Goal: Task Accomplishment & Management: Manage account settings

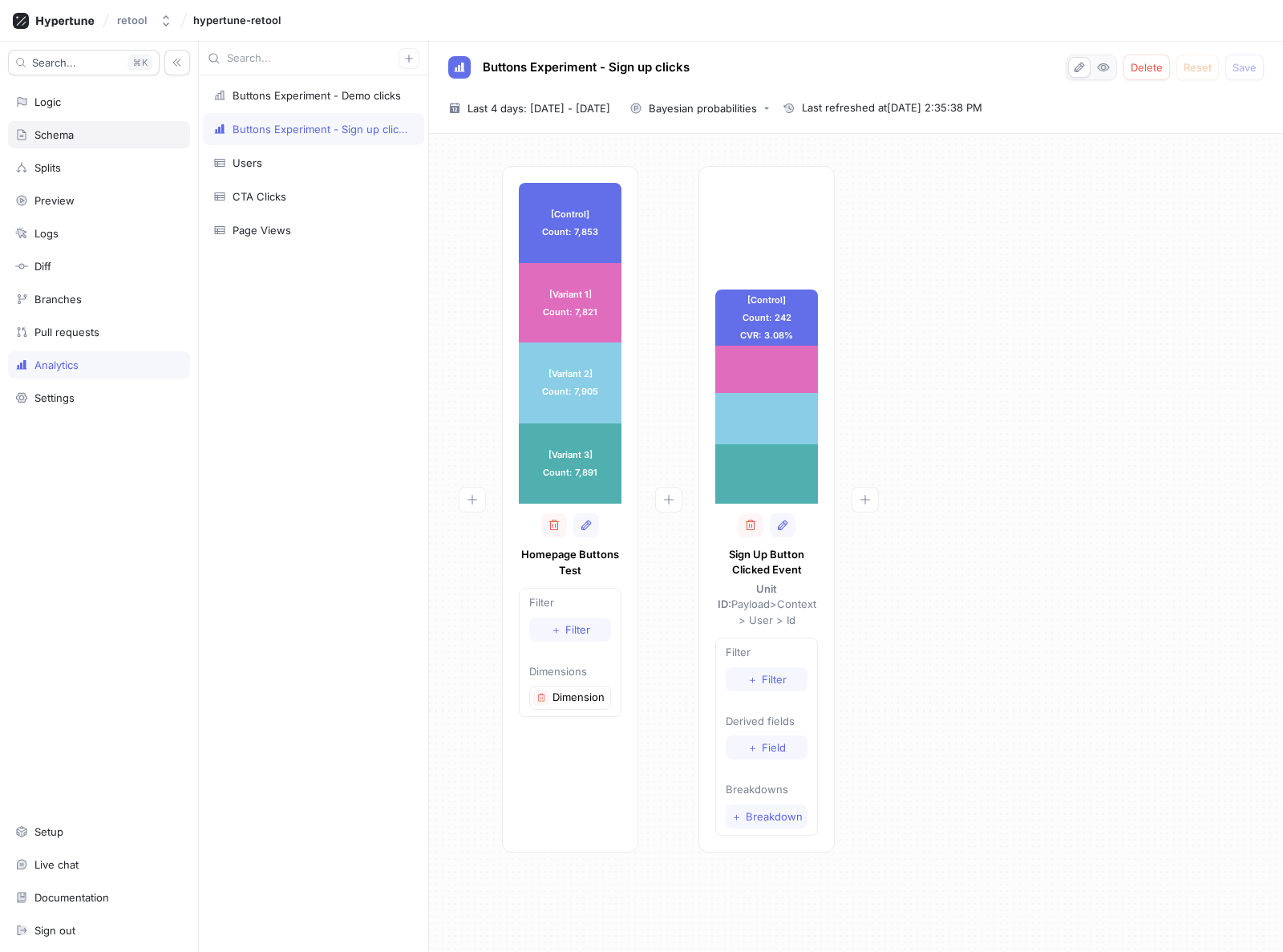
click at [63, 122] on div "Schema" at bounding box center [99, 134] width 182 height 27
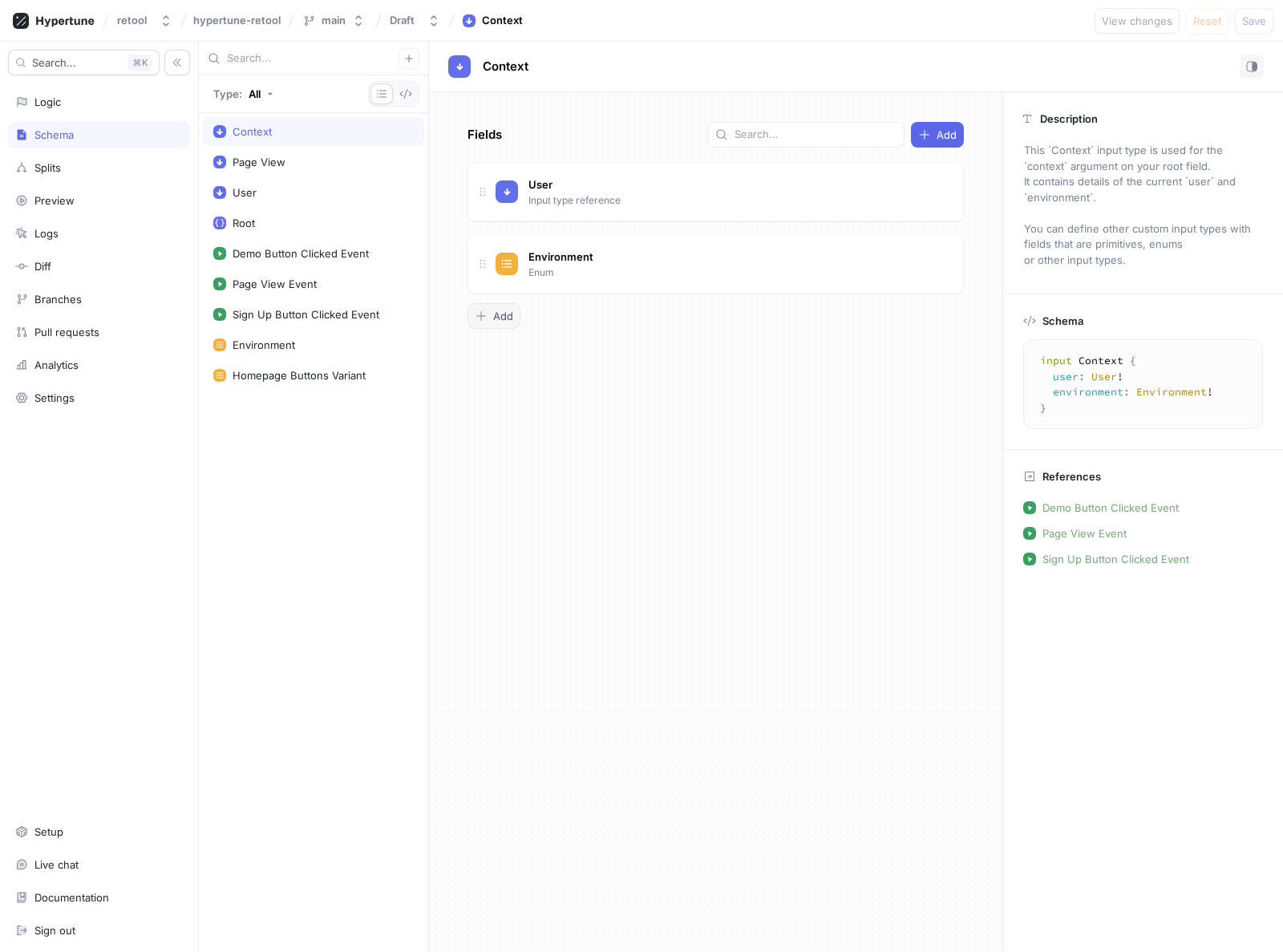
click at [510, 318] on span "Add" at bounding box center [503, 316] width 20 height 10
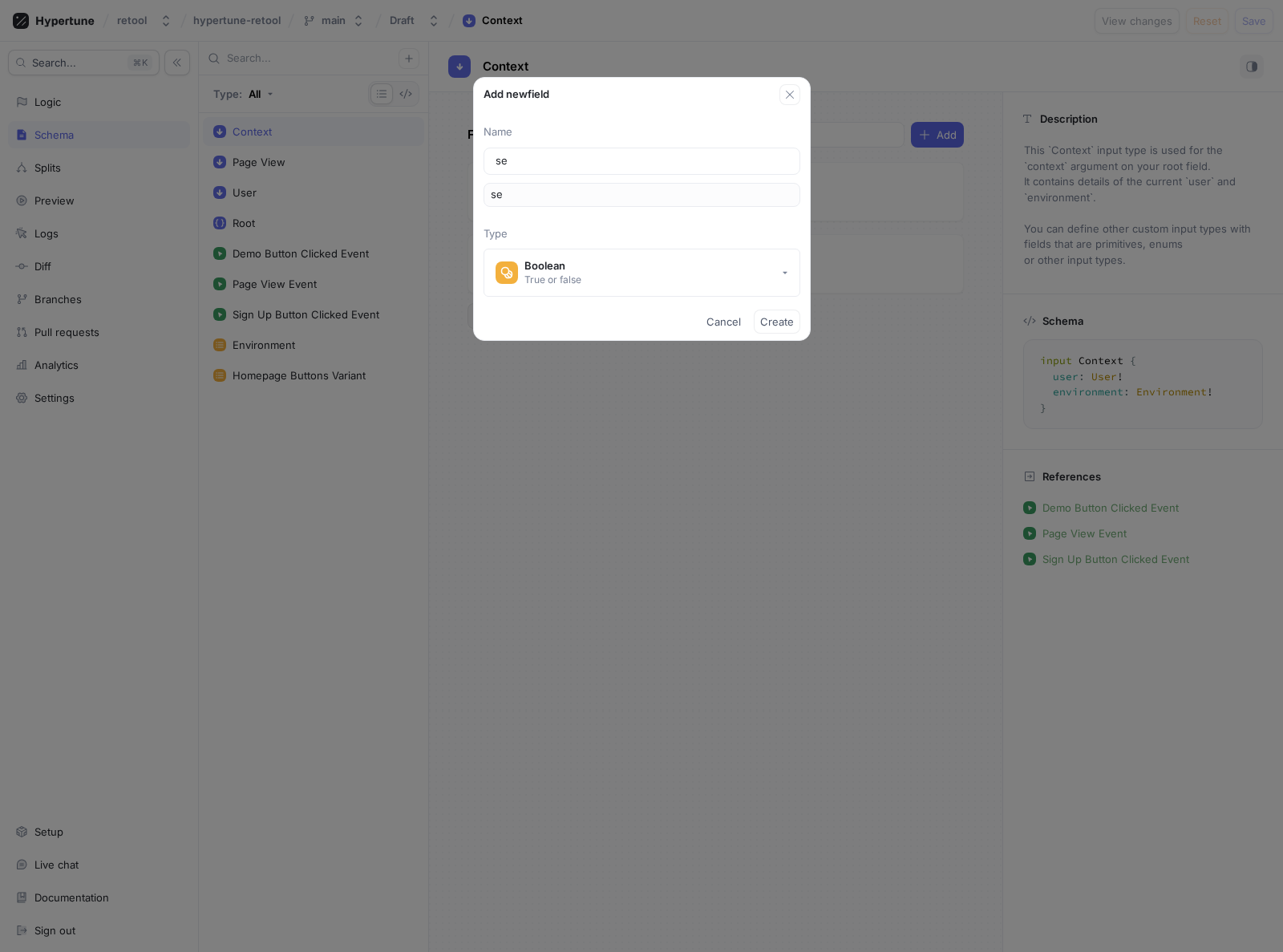
type input "sea"
type input "sear"
type input "sea"
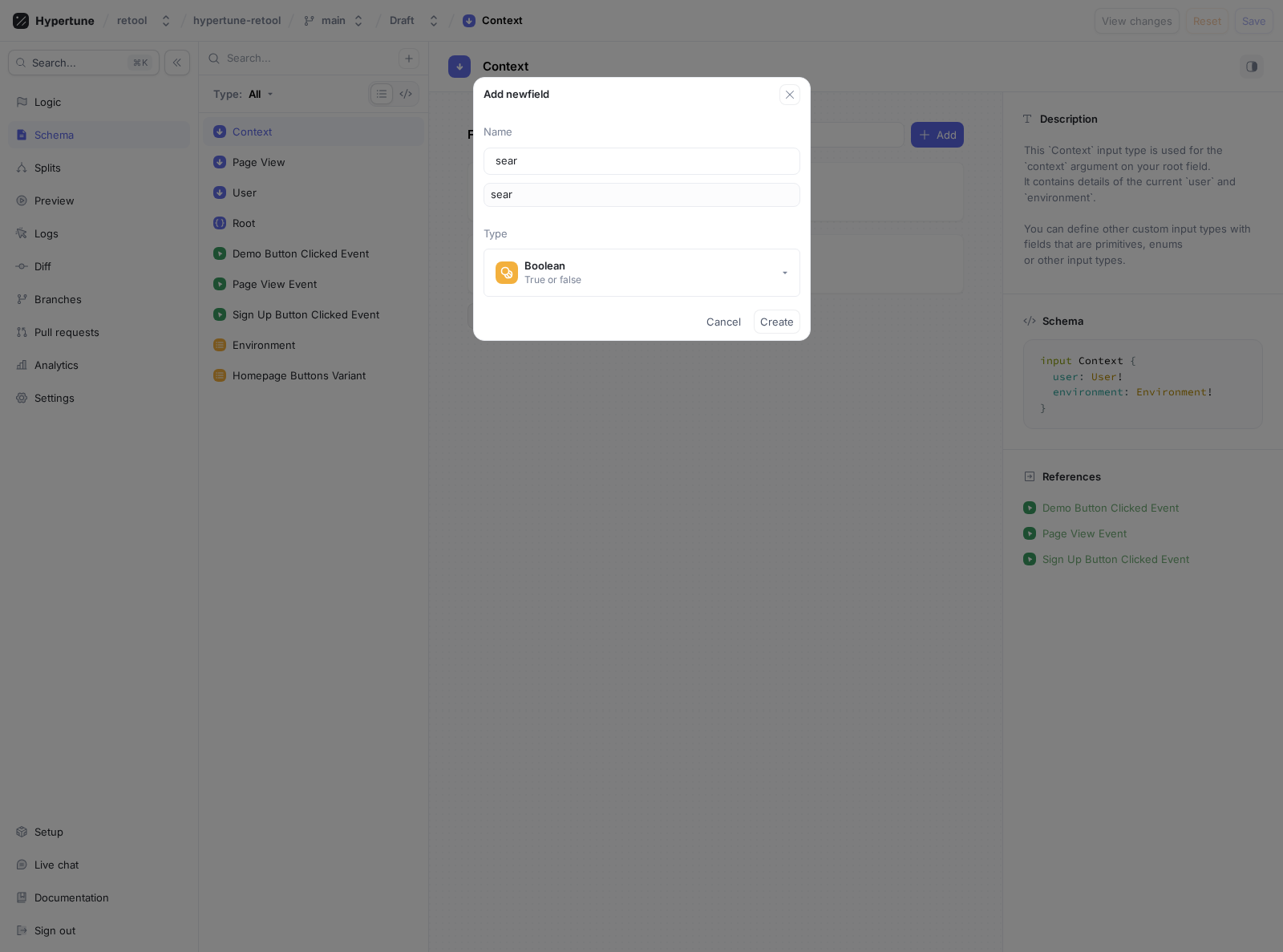
type input "sea"
type input "se"
type input "s"
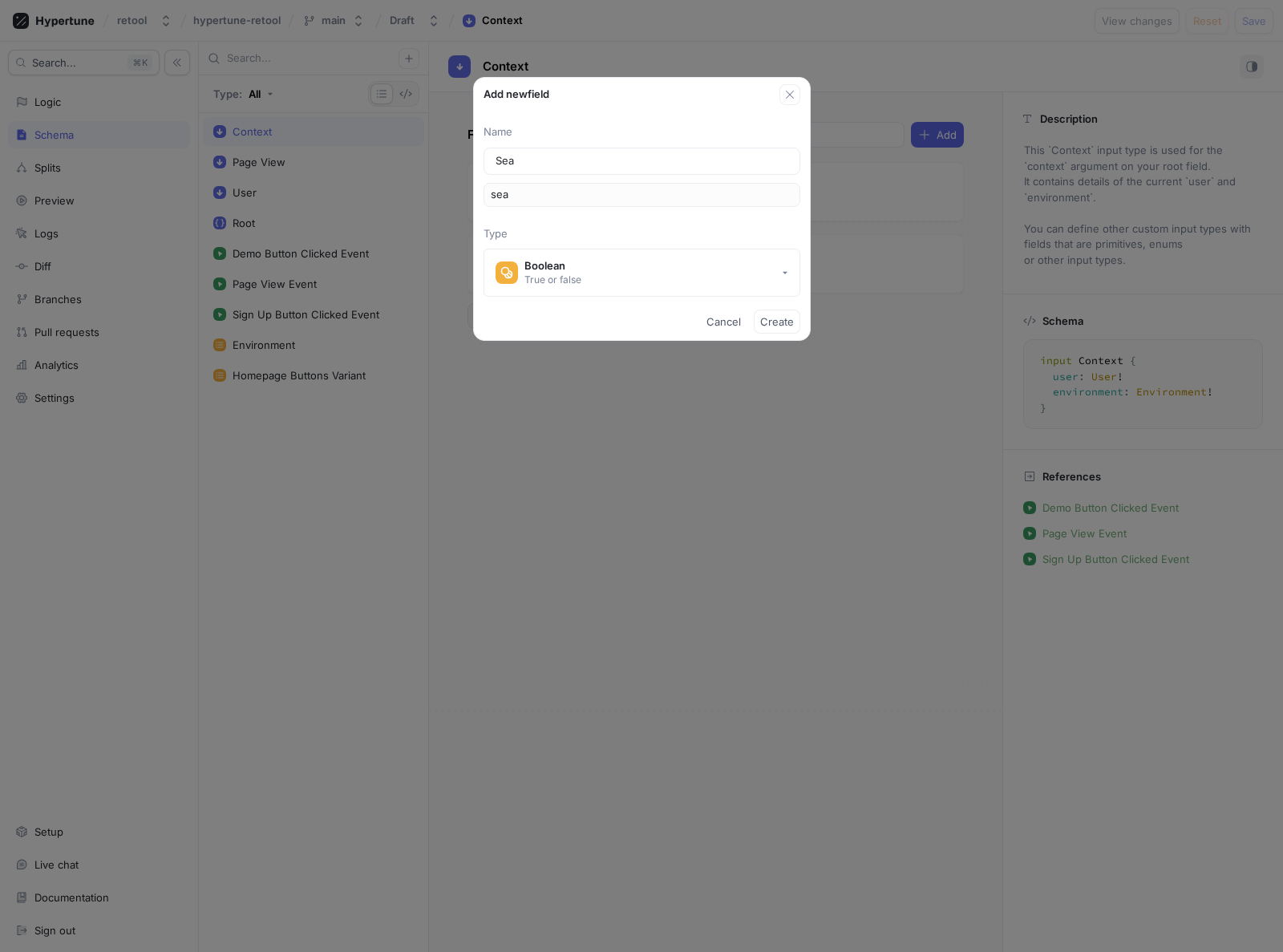
type input "Sear"
type input "sear"
type input "Searc"
type input "searc"
type input "[PERSON_NAME]"
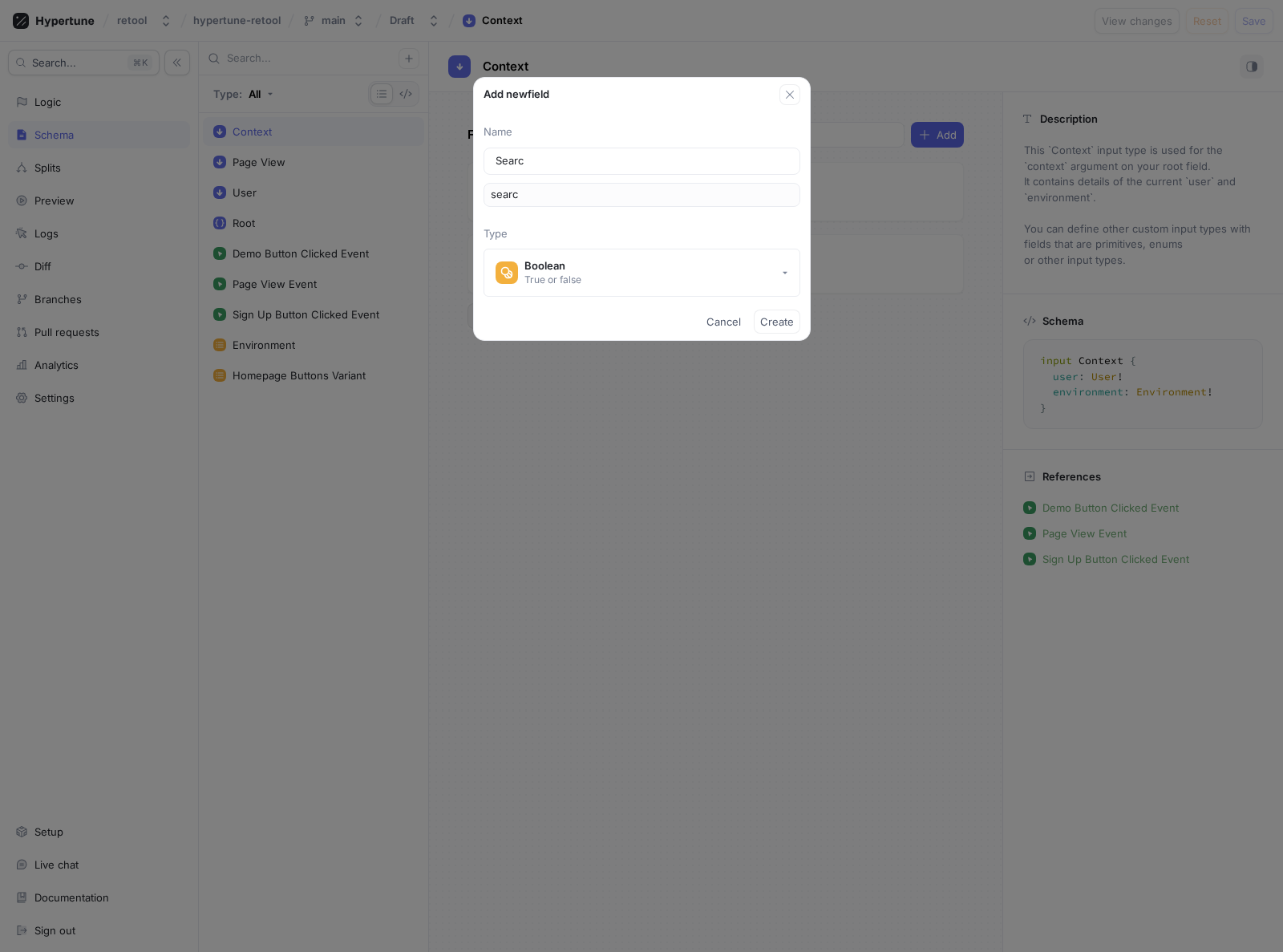
type input "[PERSON_NAME]"
type input "Searc"
type input "searc"
type input "Search"
type input "search"
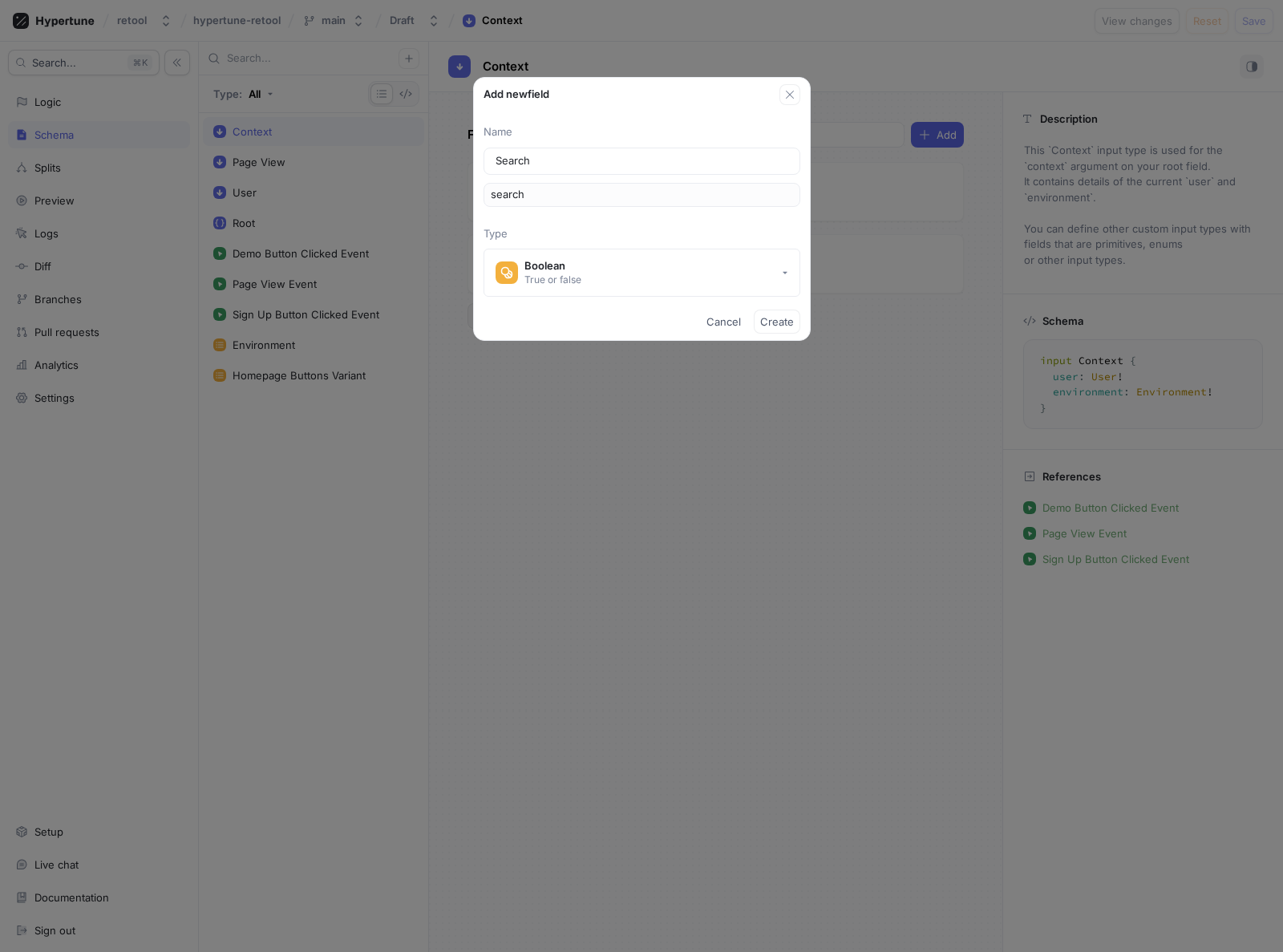
type input "Search P"
type input "searchP"
type input "Search PA"
type input "searchPA"
type input "Search PAr"
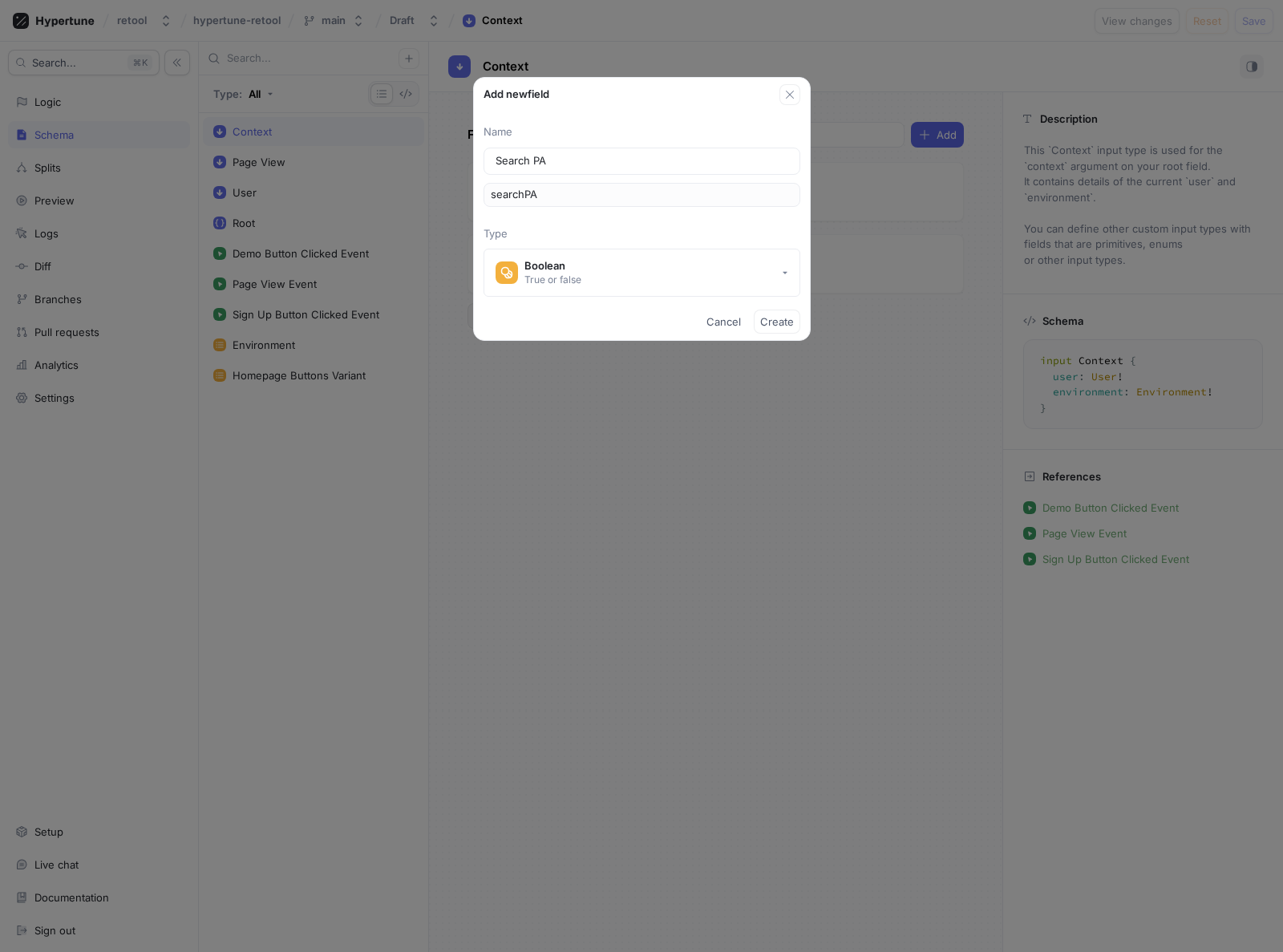
type input "searchPAr"
type input "Search PAra"
type input "searchPAra"
type input "Search PAras"
type input "searchPAras"
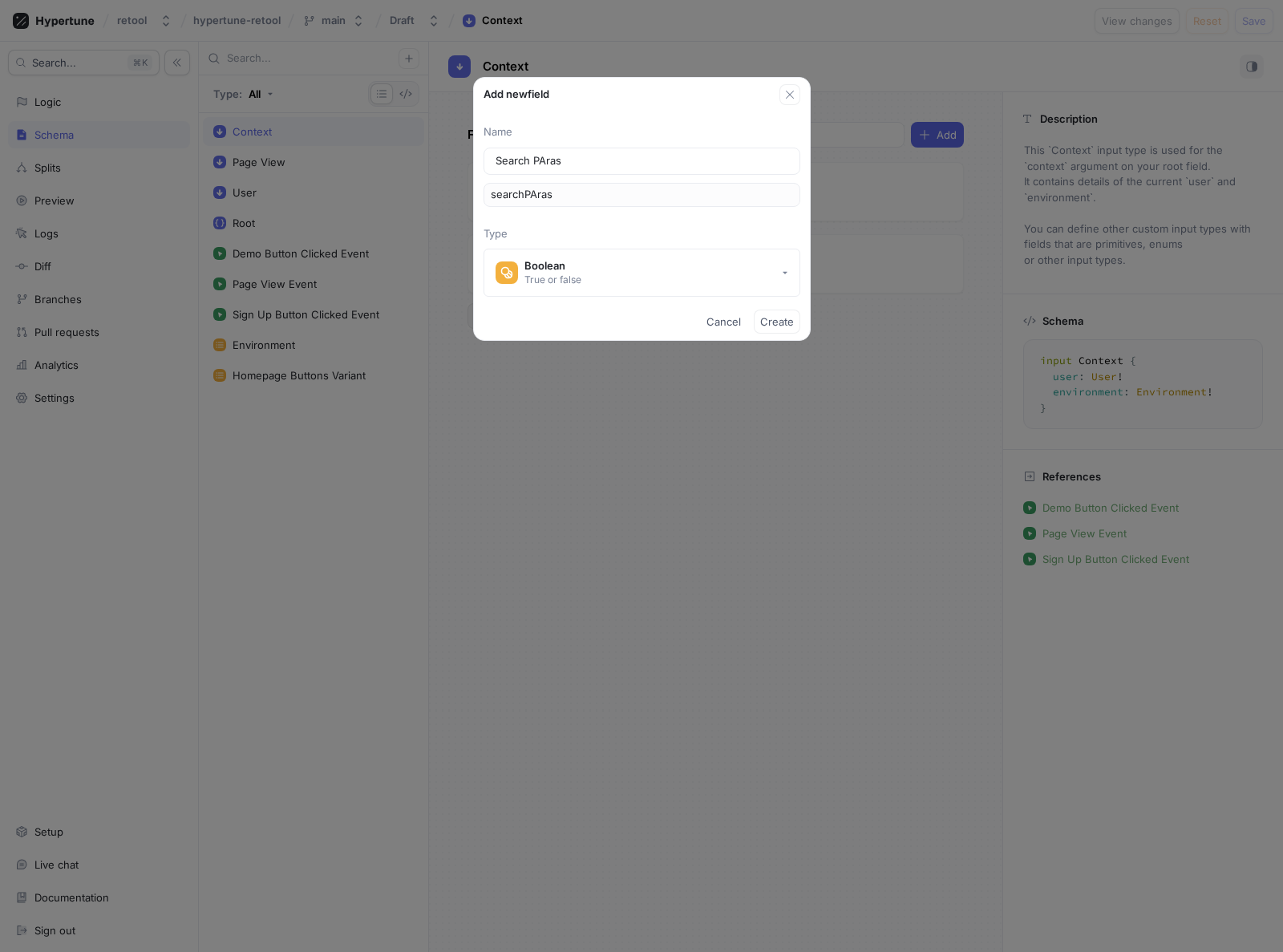
type input "Search PAra"
type input "searchPAra"
type input "Search PAr"
type input "searchPAr"
type input "Search PA"
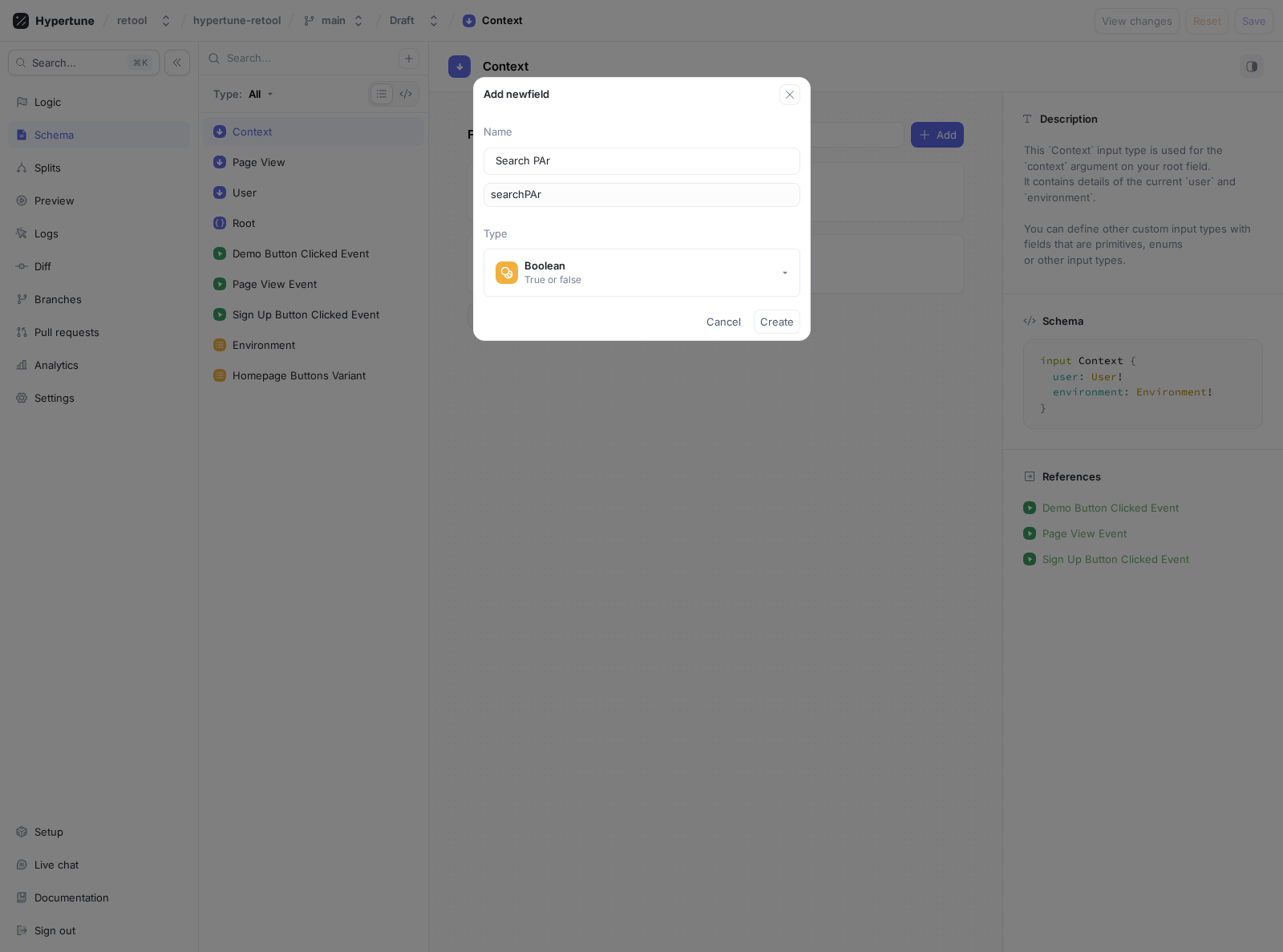
type input "searchPA"
type input "Search P"
type input "searchP"
type input "Search Pa"
type input "searchPa"
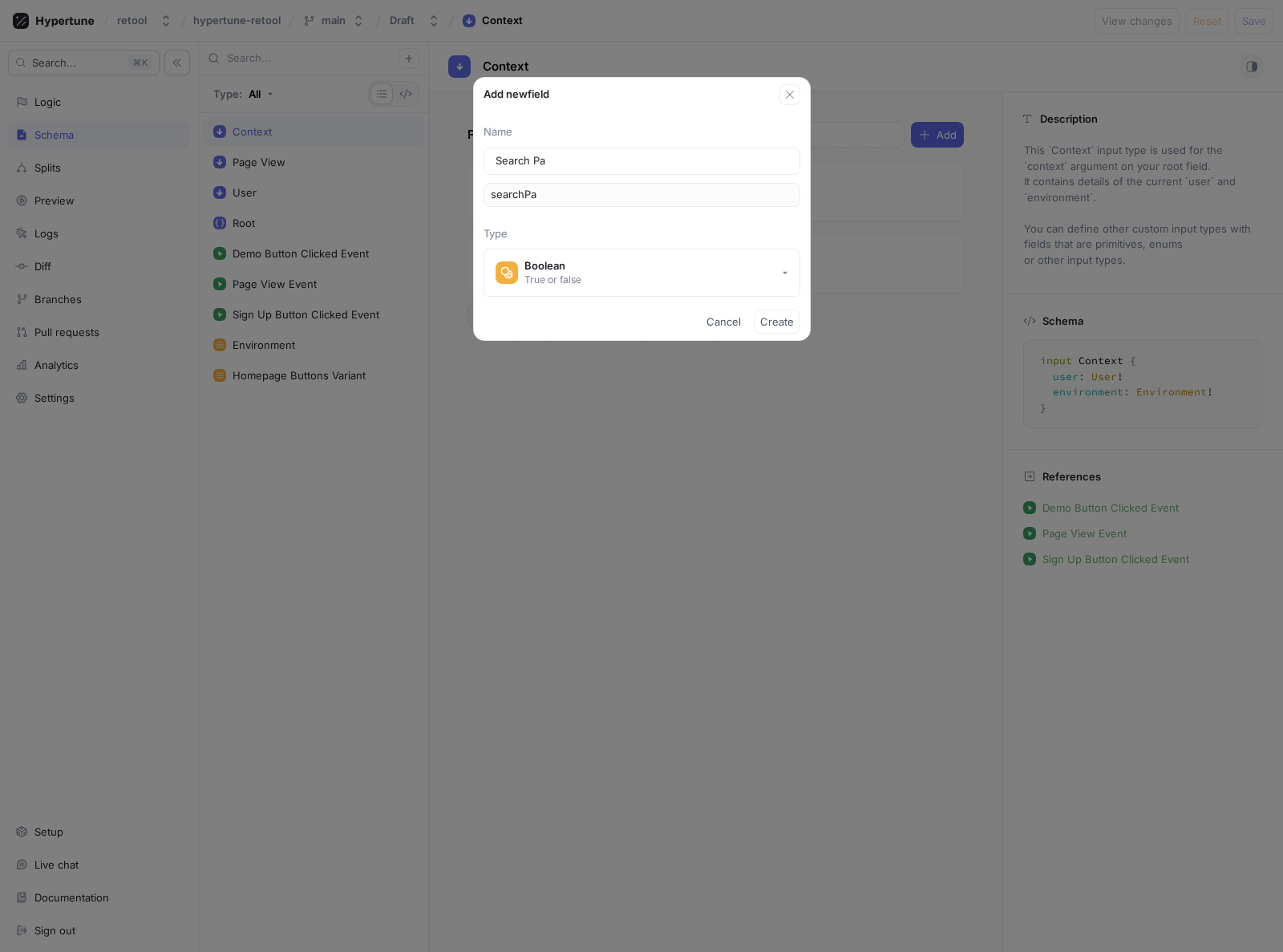
type input "Search Par"
type input "searchPar"
type input "Search Para"
type input "searchPara"
type input "Search Paras"
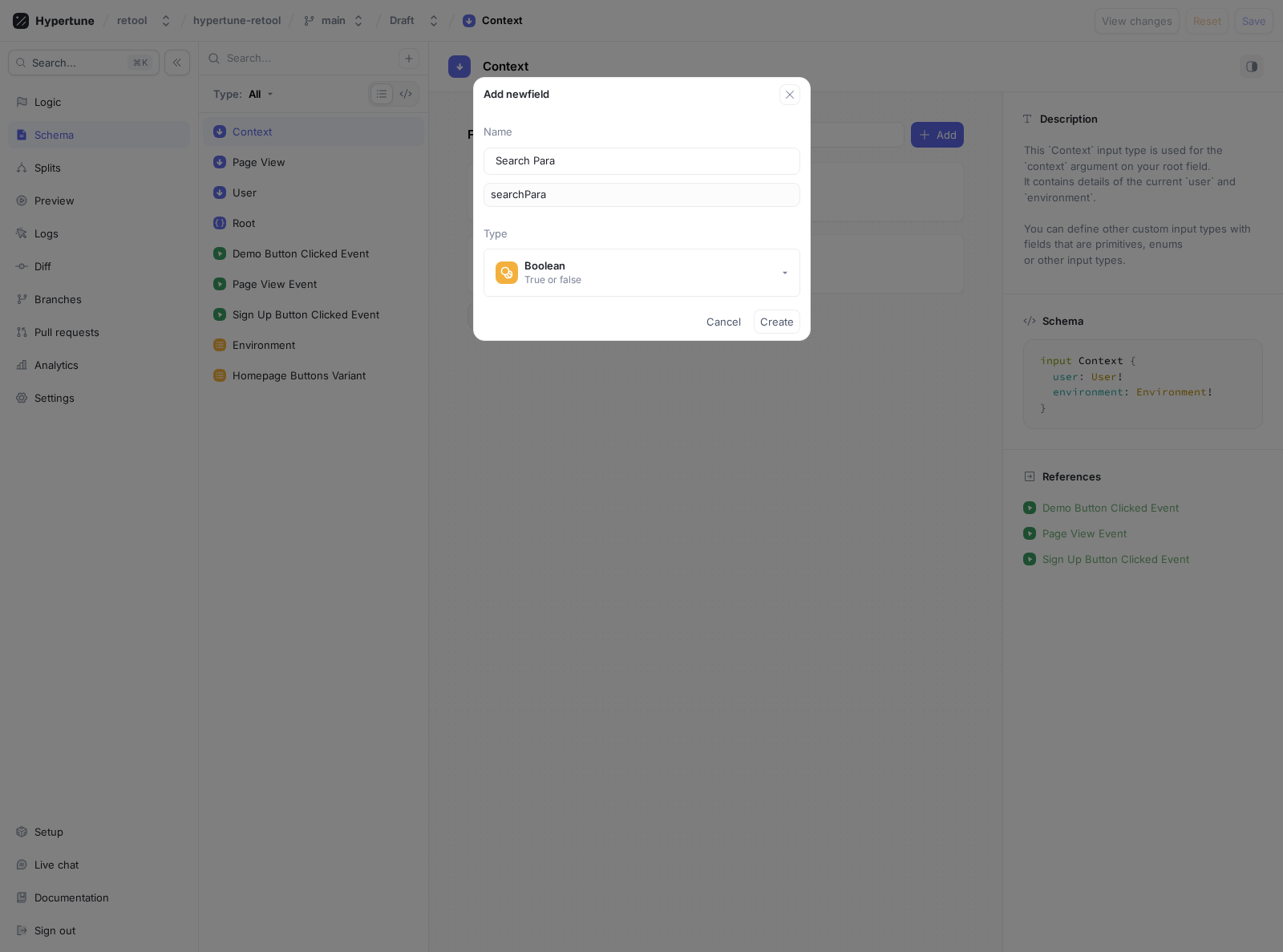
type input "searchParas"
type input "Search Parasm"
type input "searchParasm"
type input "Search Paras"
type input "searchParas"
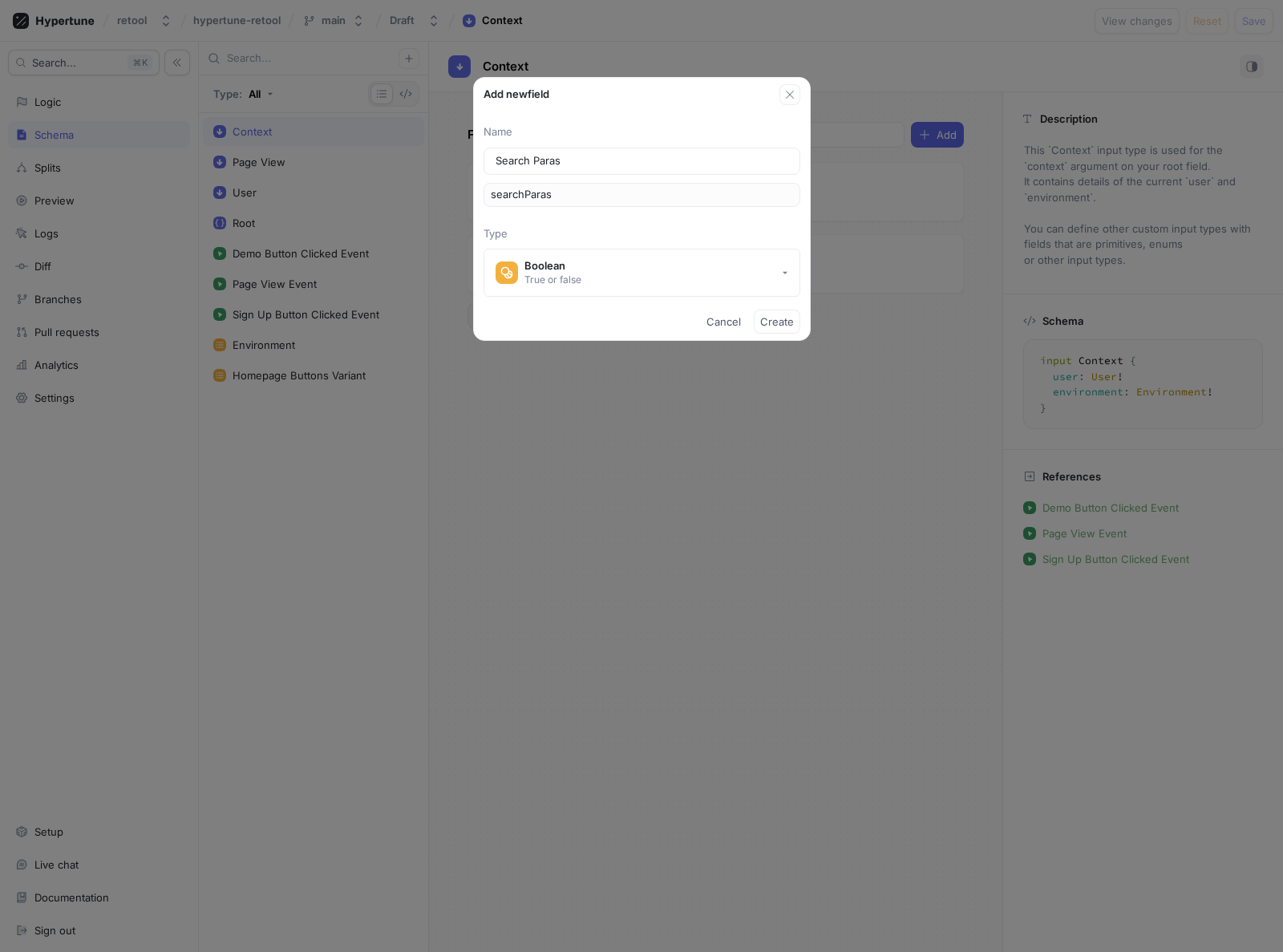
type input "Search Para"
type input "searchPara"
type input "Search Param"
type input "searchParam"
type input "Search Params"
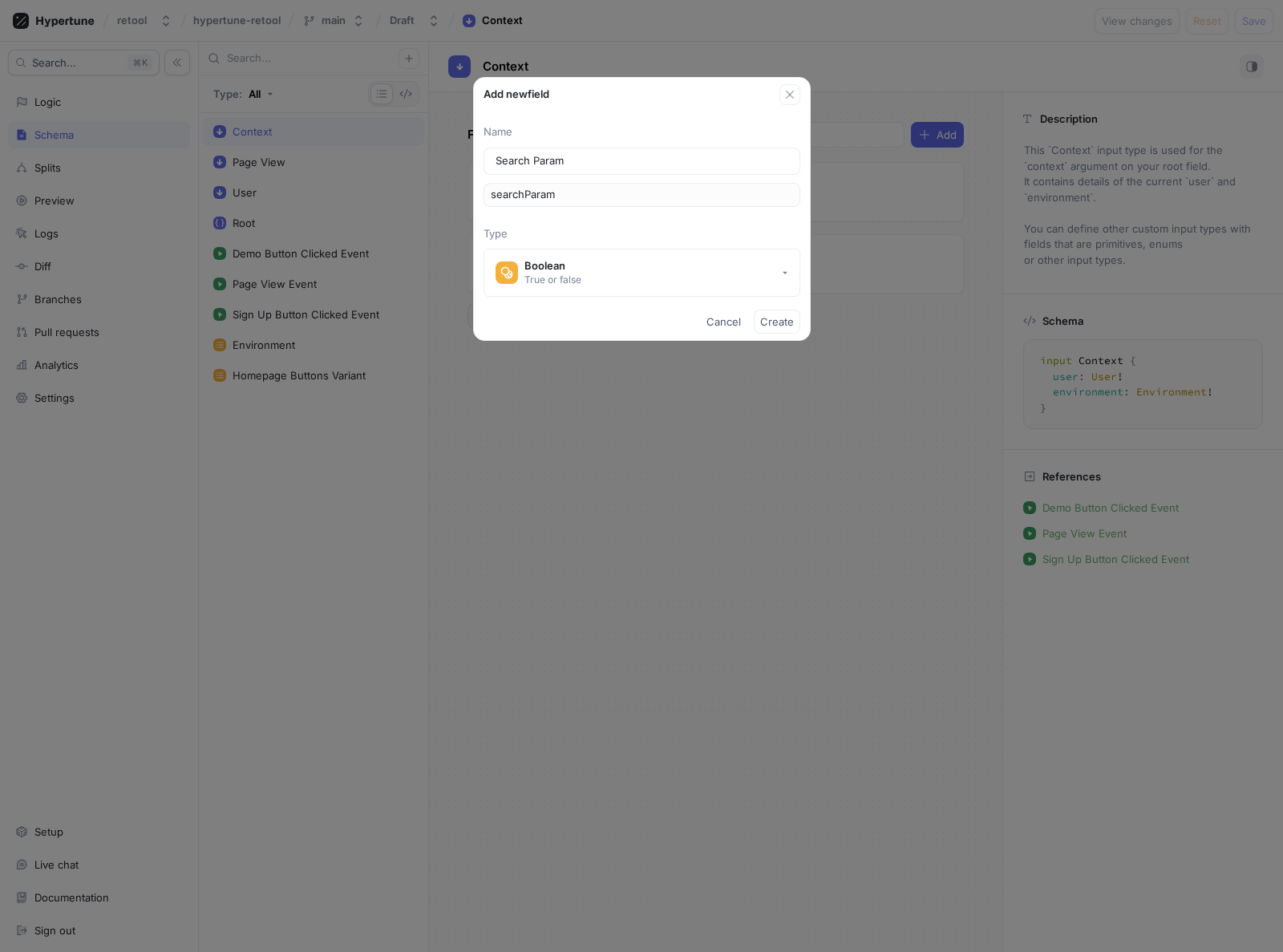
type input "searchParams"
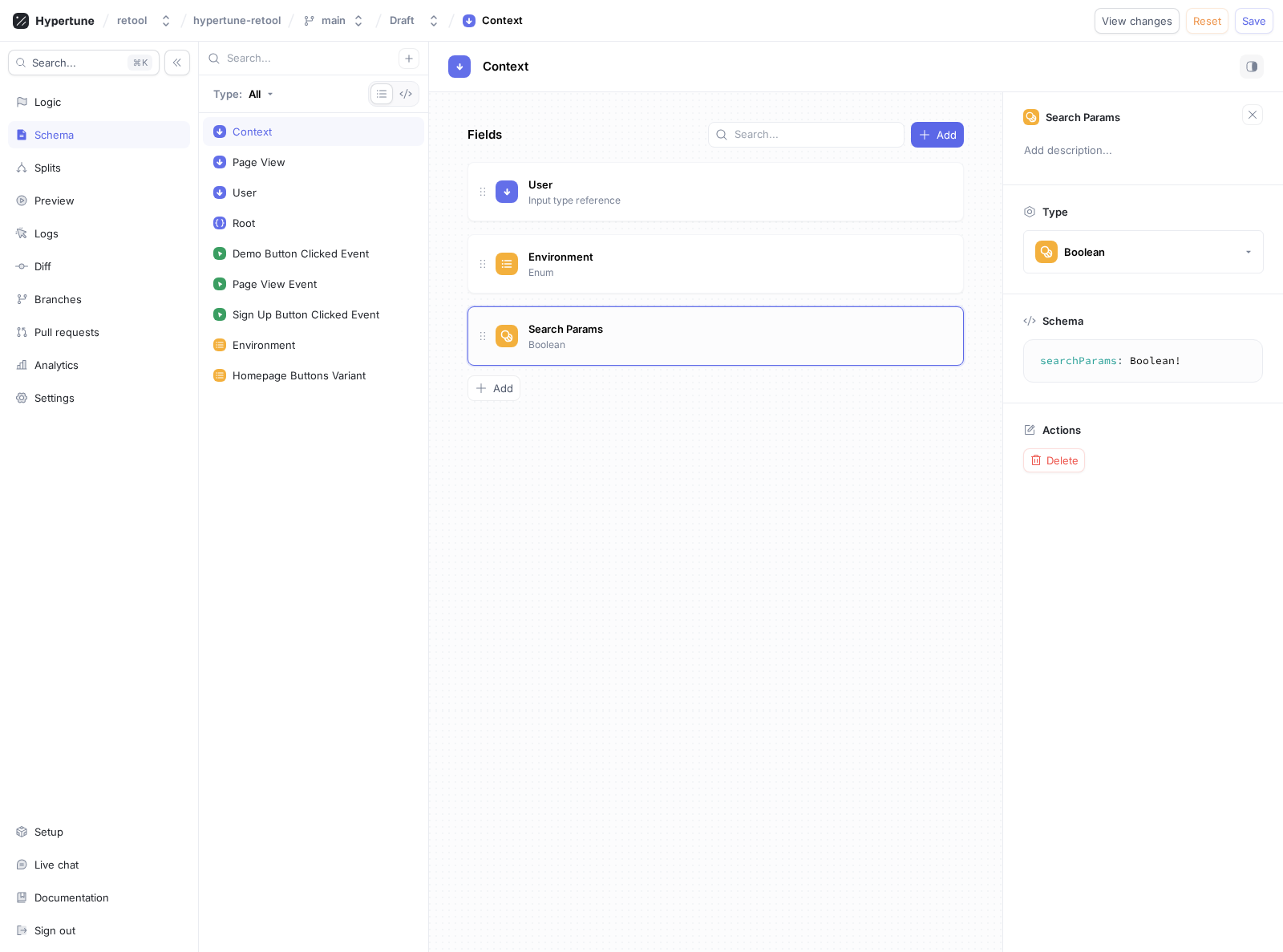
click at [636, 346] on div "Search Params Boolean" at bounding box center [723, 336] width 455 height 32
click at [1206, 22] on span "Reset" at bounding box center [1207, 21] width 28 height 10
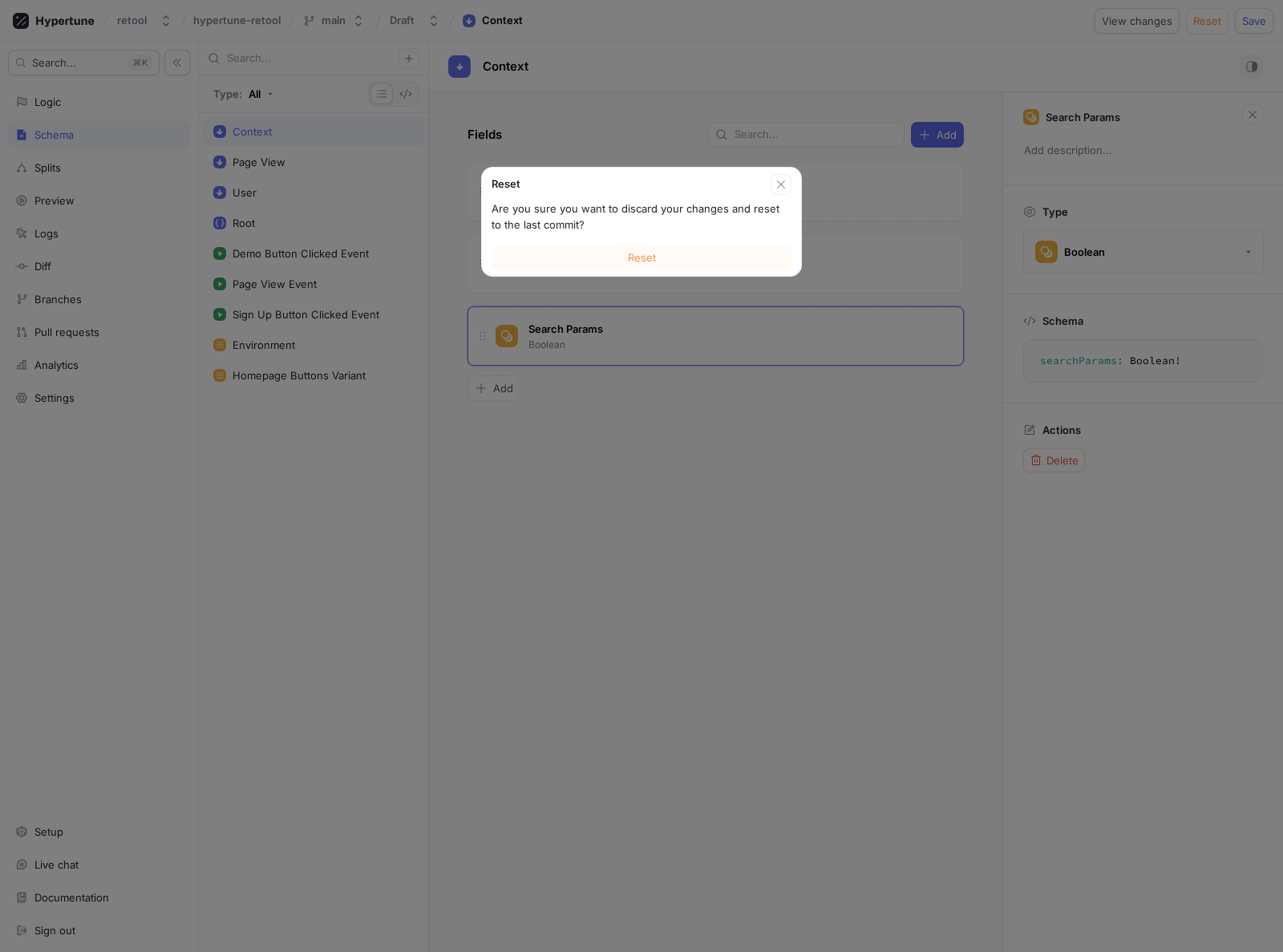
drag, startPoint x: 617, startPoint y: 258, endPoint x: 592, endPoint y: 310, distance: 57.7
click at [616, 258] on button "Reset" at bounding box center [642, 258] width 300 height 24
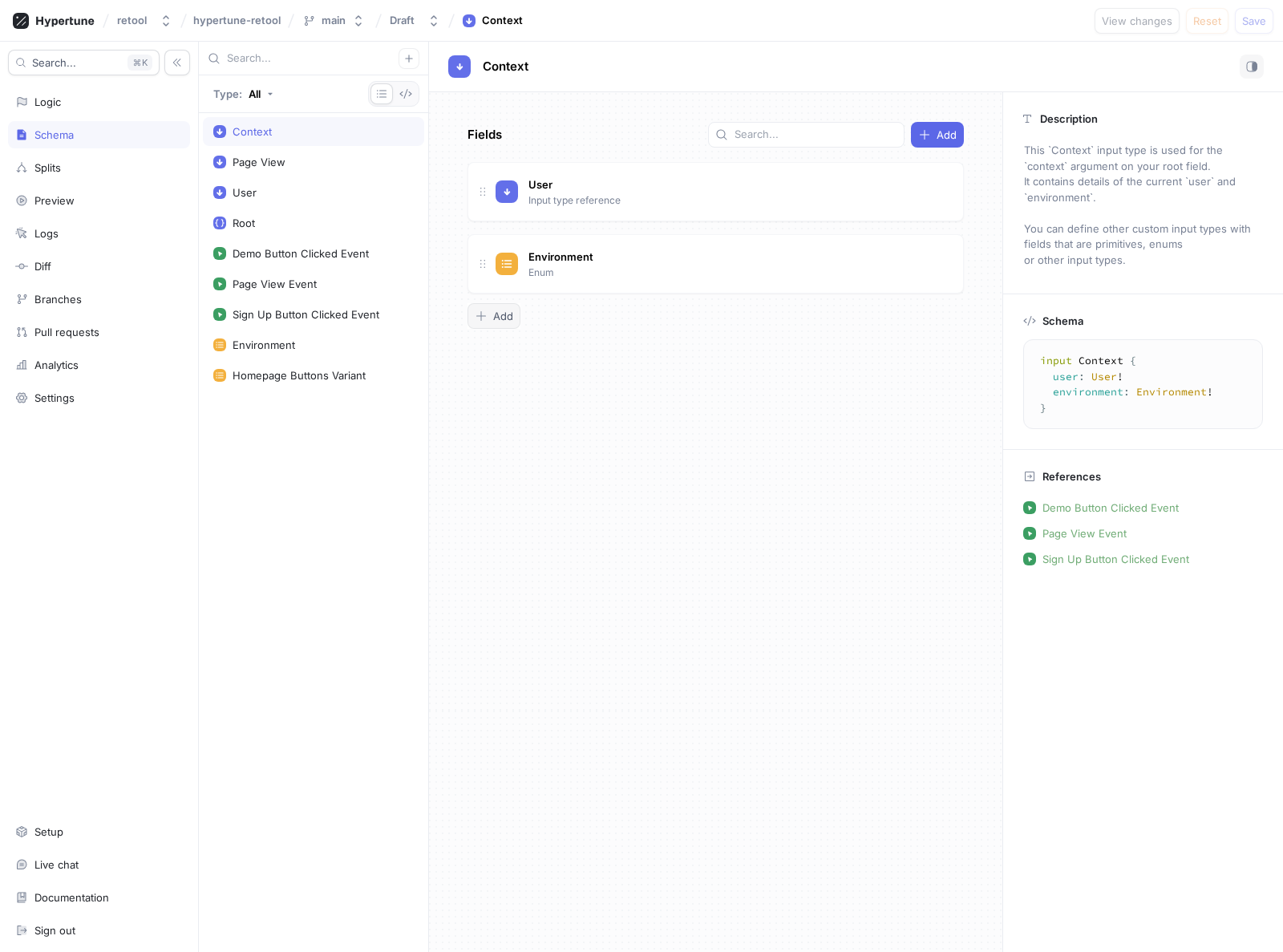
click at [501, 312] on span "Add" at bounding box center [503, 316] width 20 height 10
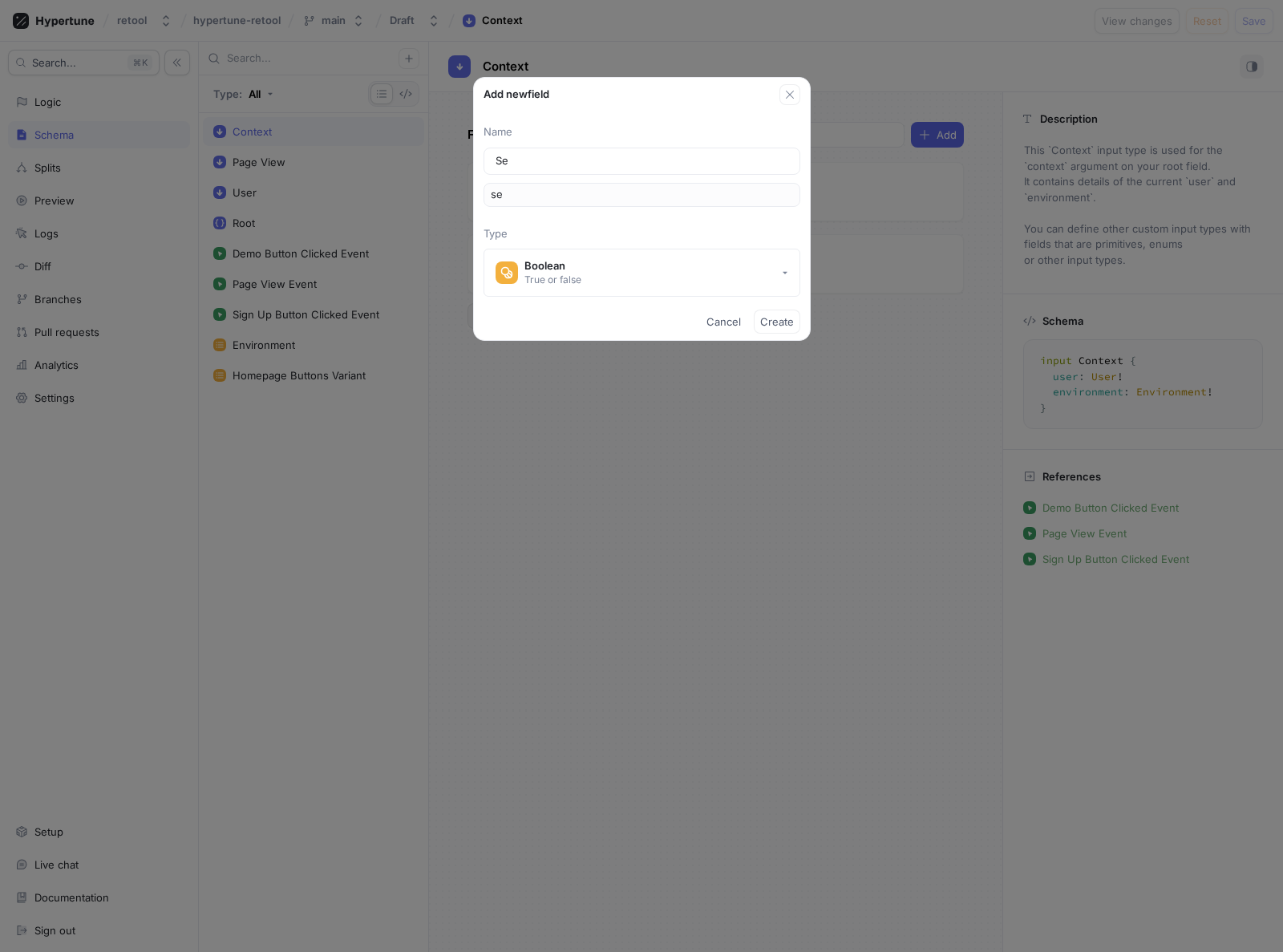
type input "Sea"
type input "sea"
type input "Sear"
type input "sear"
type input "Searc"
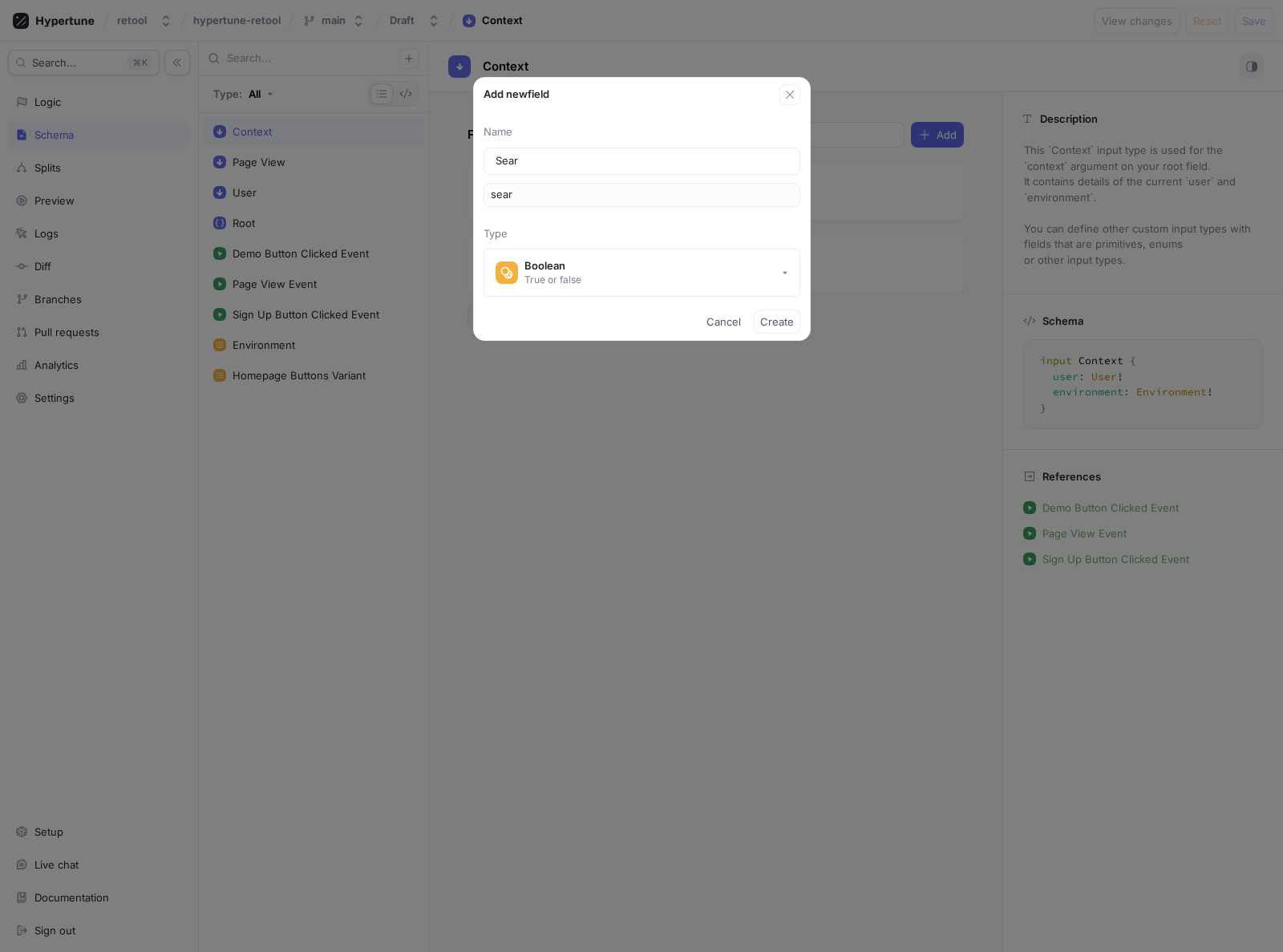
type input "searc"
type input "Search"
type input "search"
type input "Search P"
type input "searchP"
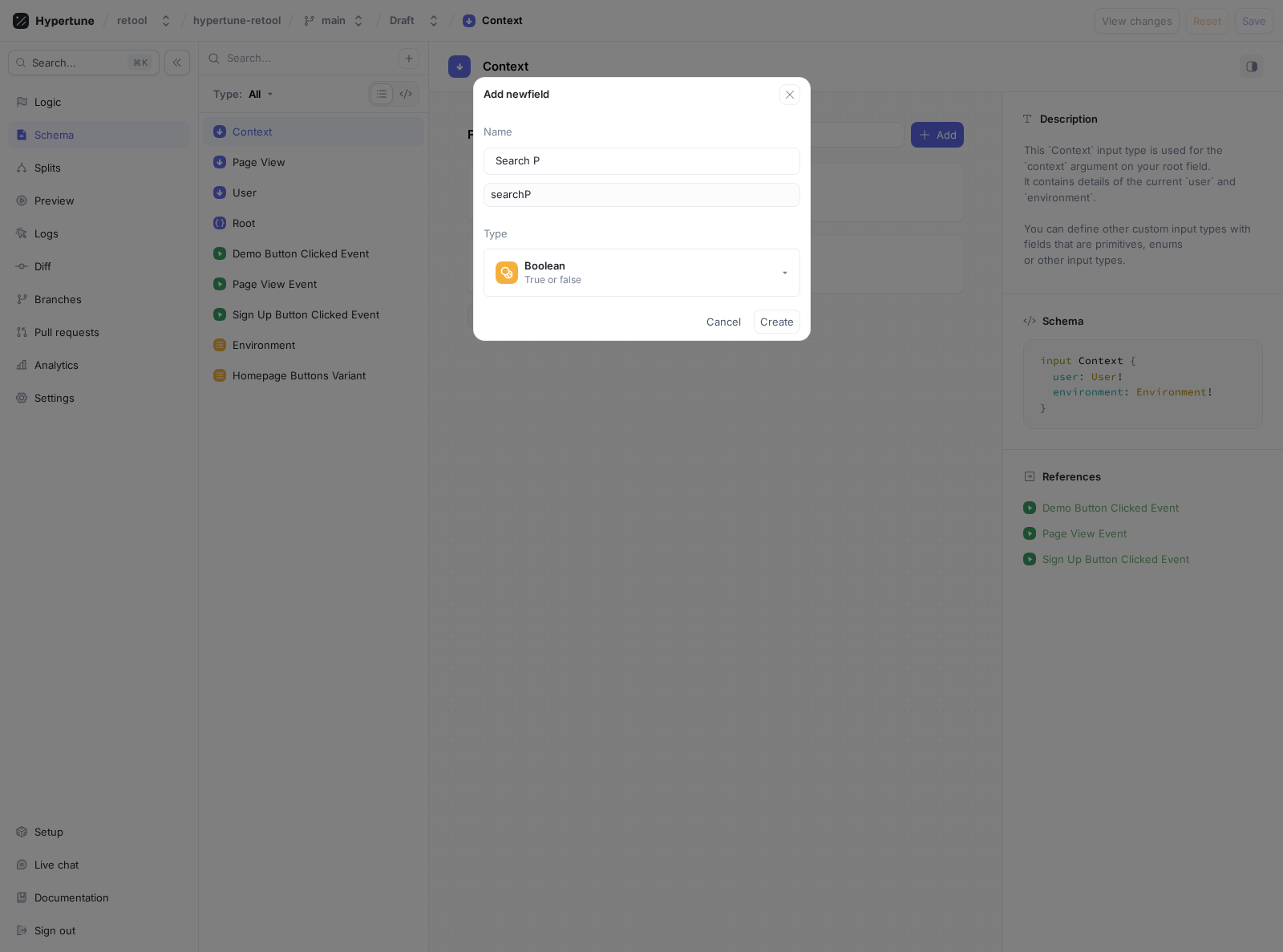
type input "Search Pa"
type input "searchPa"
type input "Search Par"
type input "searchPar"
type input "Search Para"
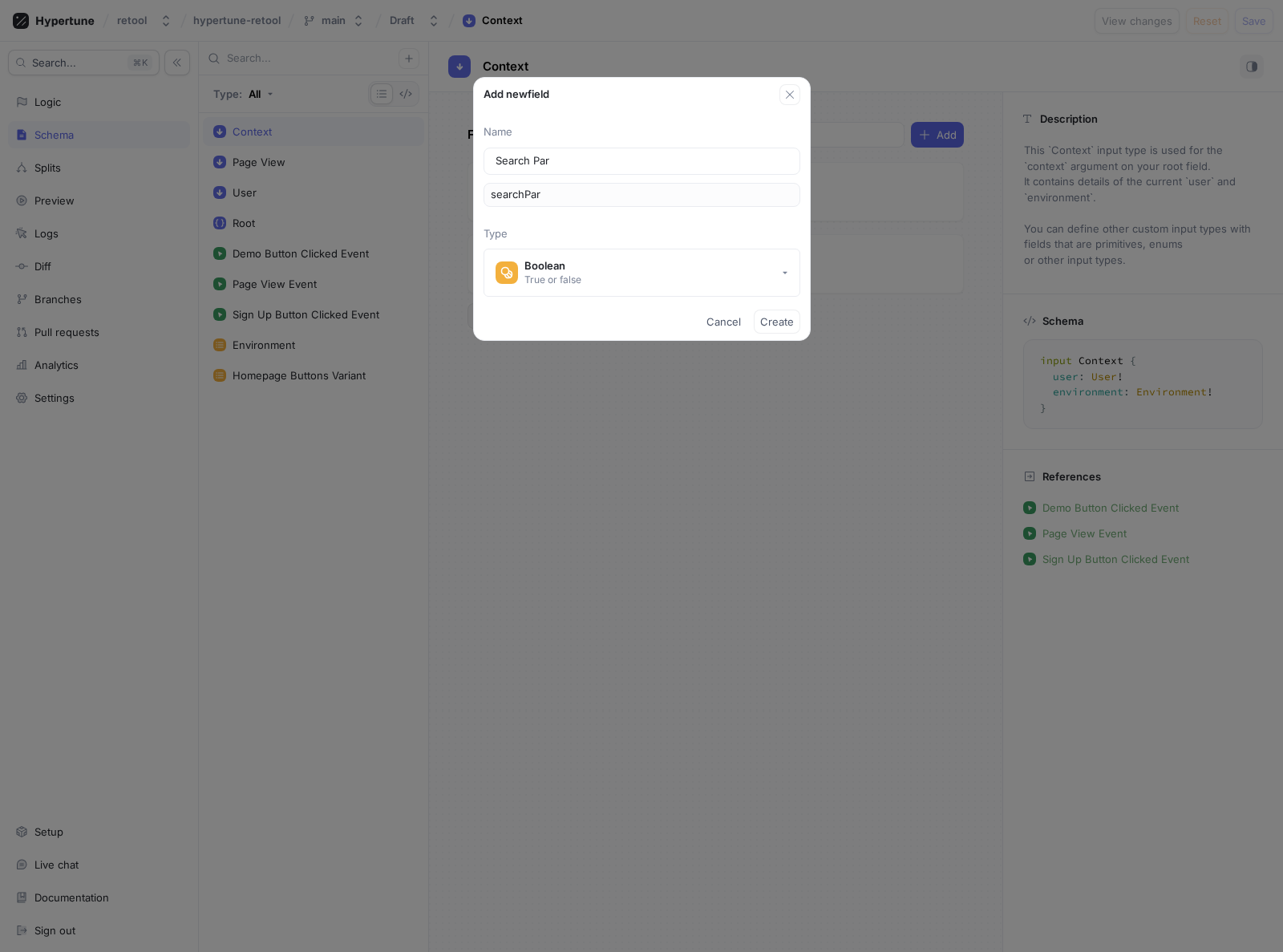
type input "searchPara"
type input "Search Param"
type input "searchParam"
type input "Search Params"
type input "searchParams"
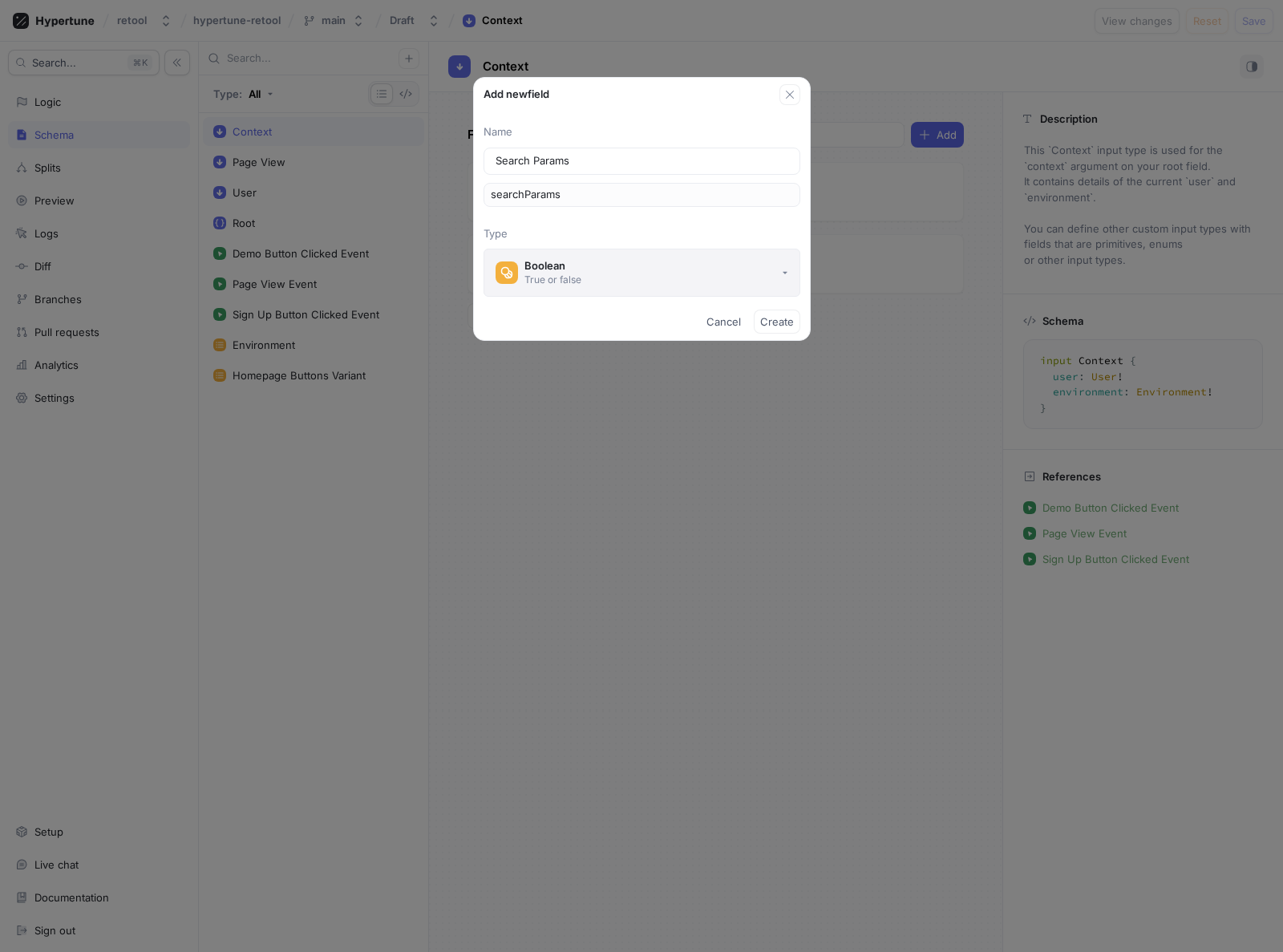
click at [592, 262] on button "Boolean True or false" at bounding box center [642, 273] width 317 height 48
type input "Search Params"
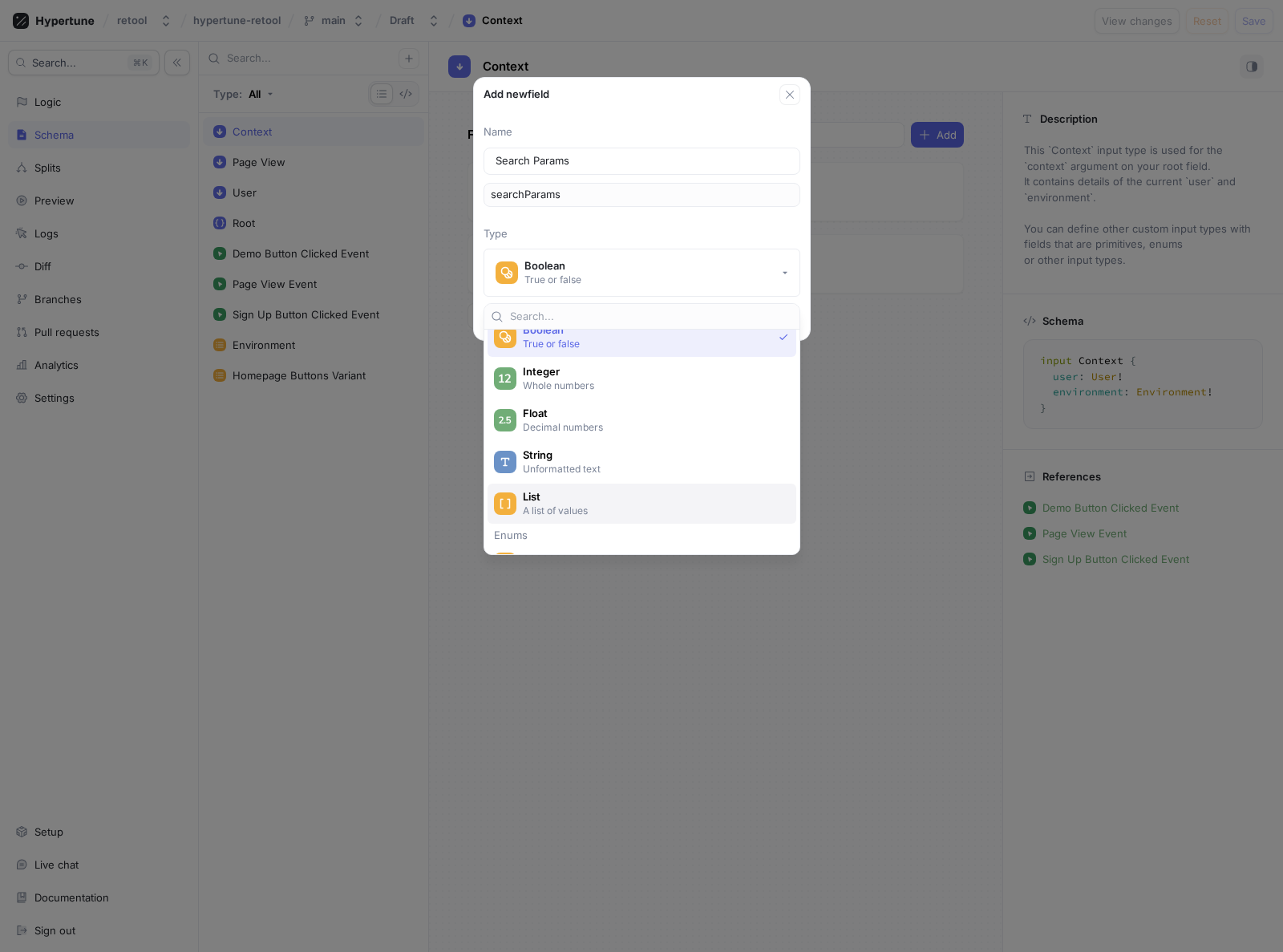
scroll to position [43, 0]
click at [551, 499] on p "A list of values" at bounding box center [651, 505] width 257 height 14
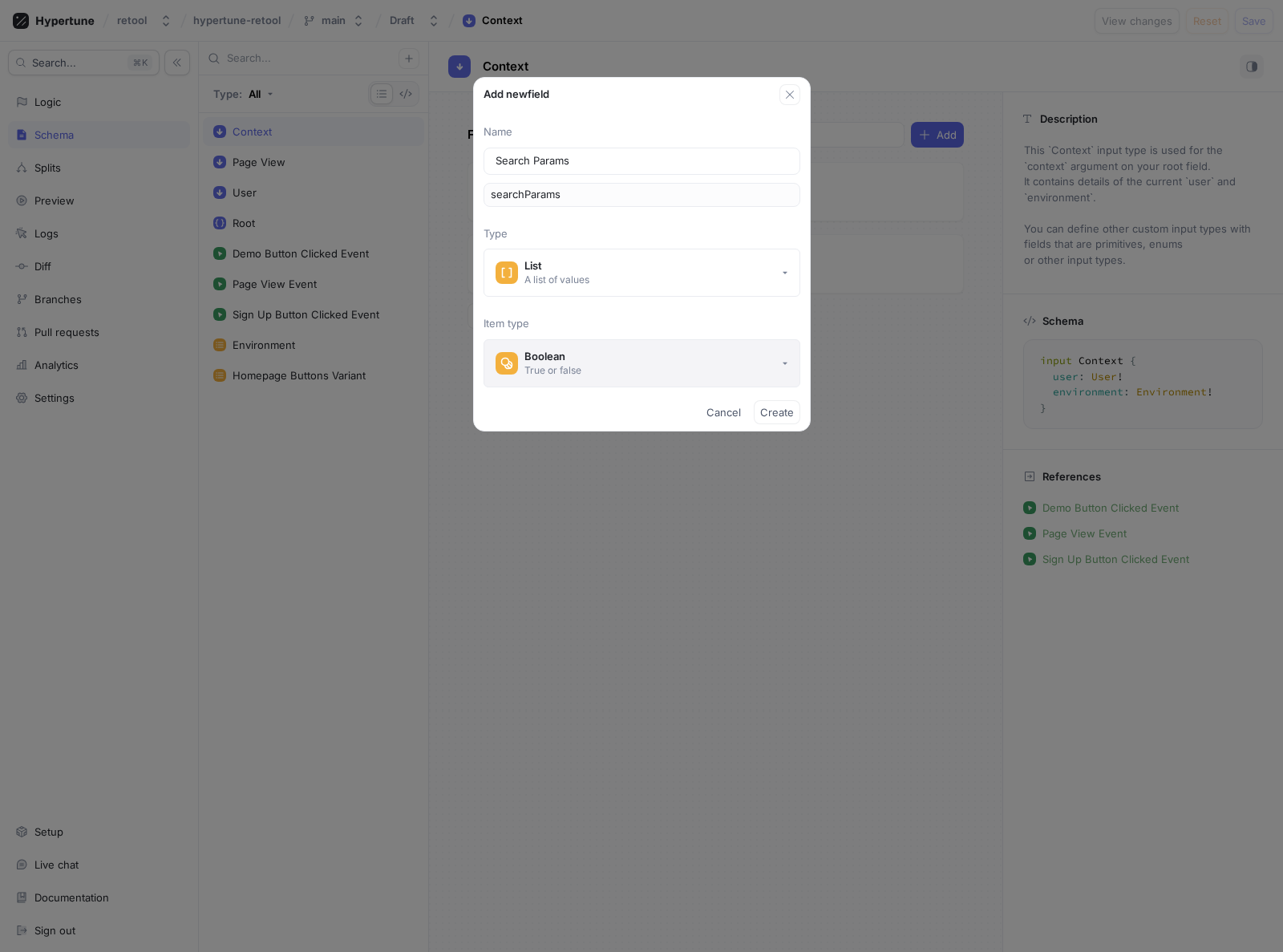
click at [683, 364] on button "Boolean True or false" at bounding box center [642, 363] width 317 height 48
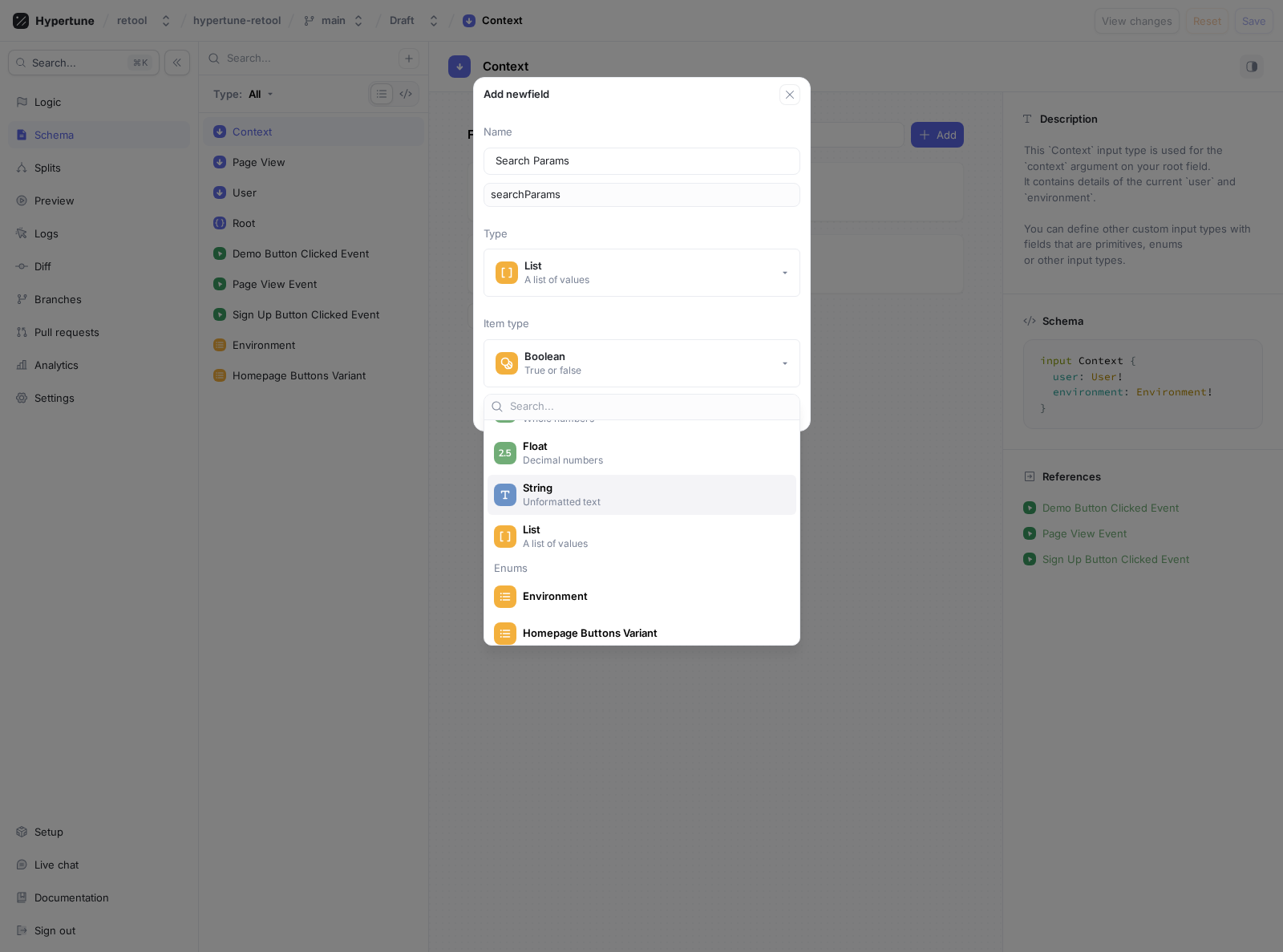
scroll to position [101, 0]
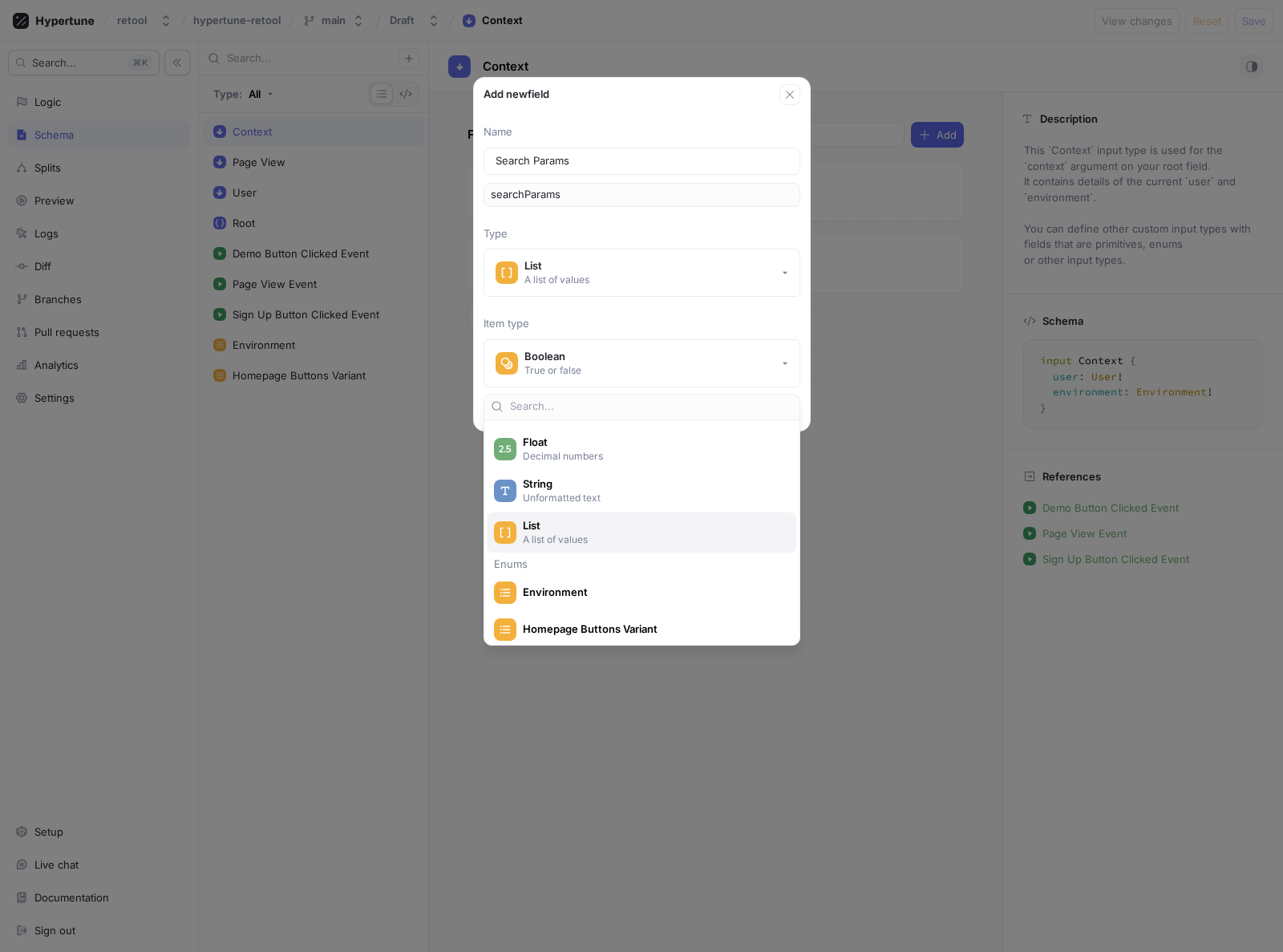
click at [541, 540] on p "A list of values" at bounding box center [651, 539] width 257 height 14
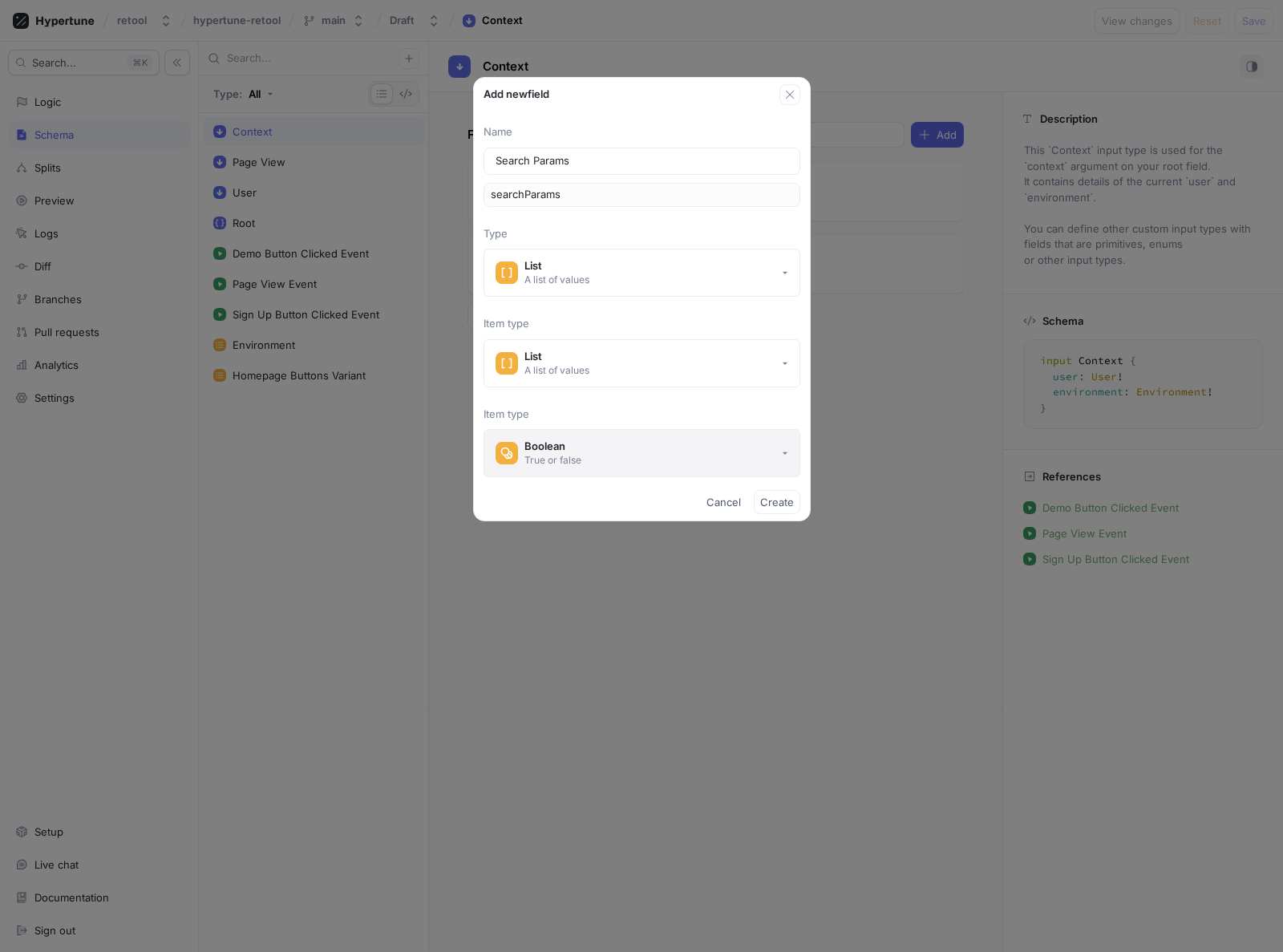
click at [592, 460] on button "Boolean True or false" at bounding box center [642, 453] width 317 height 48
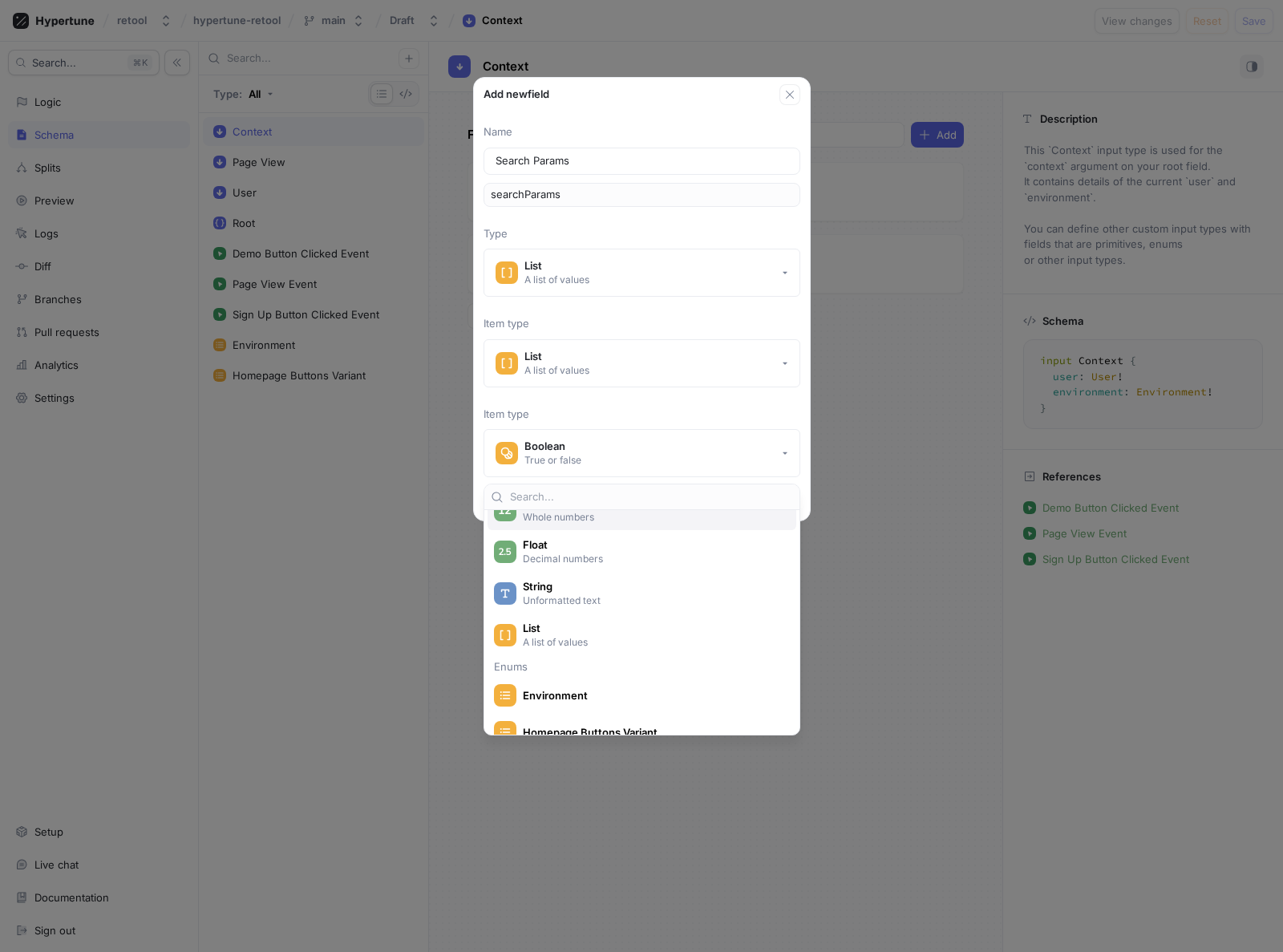
scroll to position [111, 0]
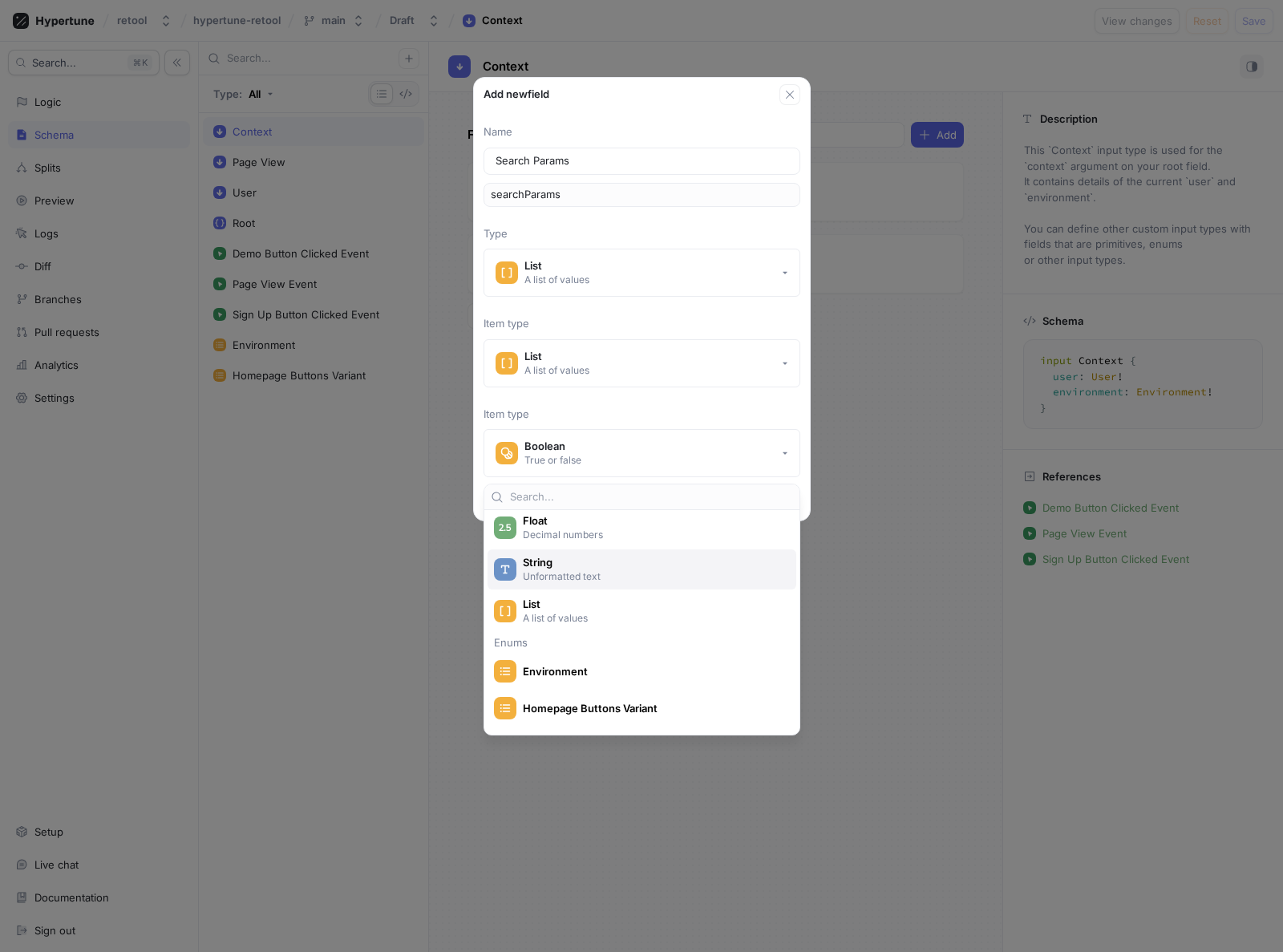
click at [551, 569] on p "Unformatted text" at bounding box center [651, 575] width 257 height 14
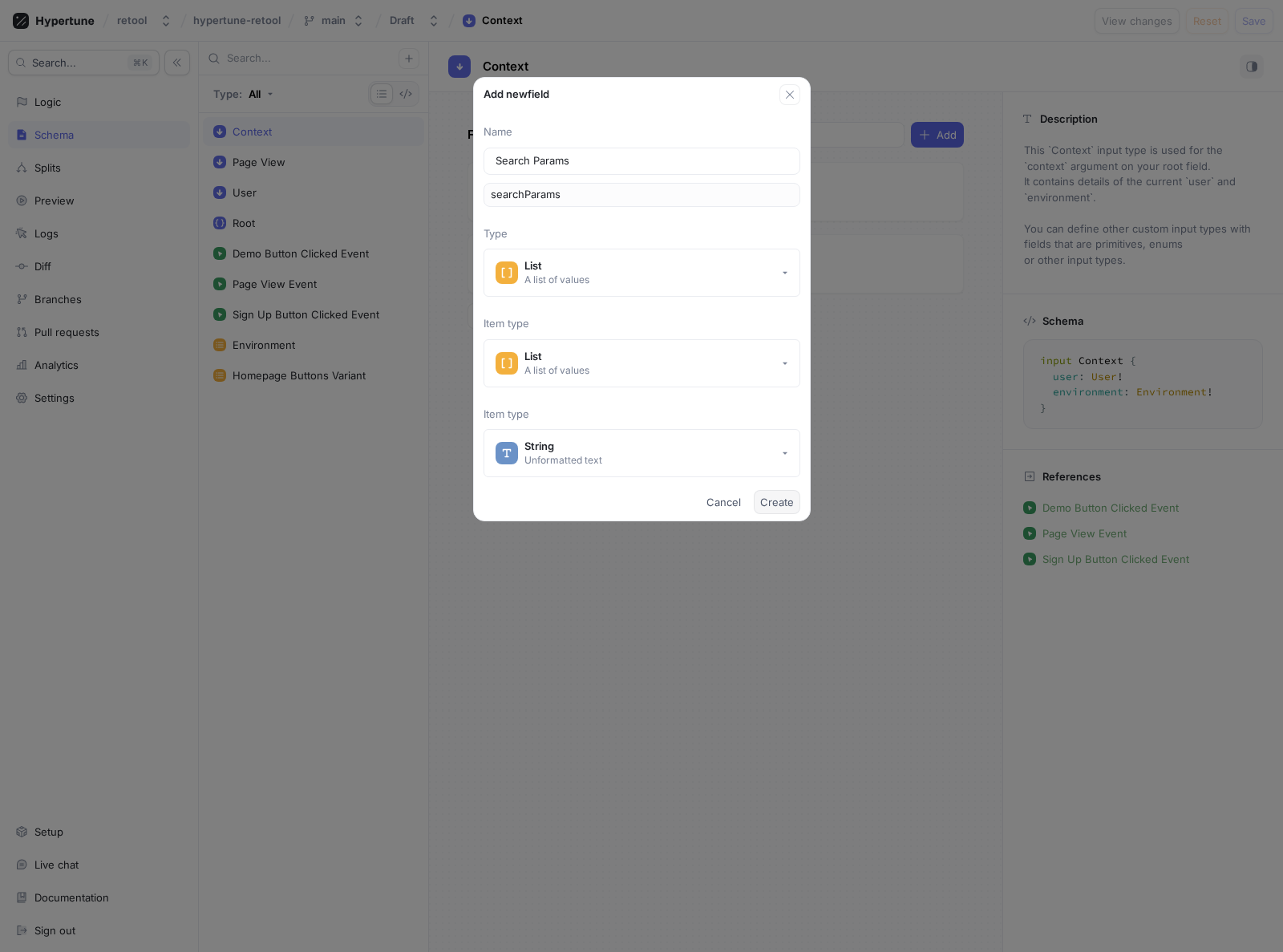
click at [782, 502] on span "Create" at bounding box center [778, 502] width 34 height 10
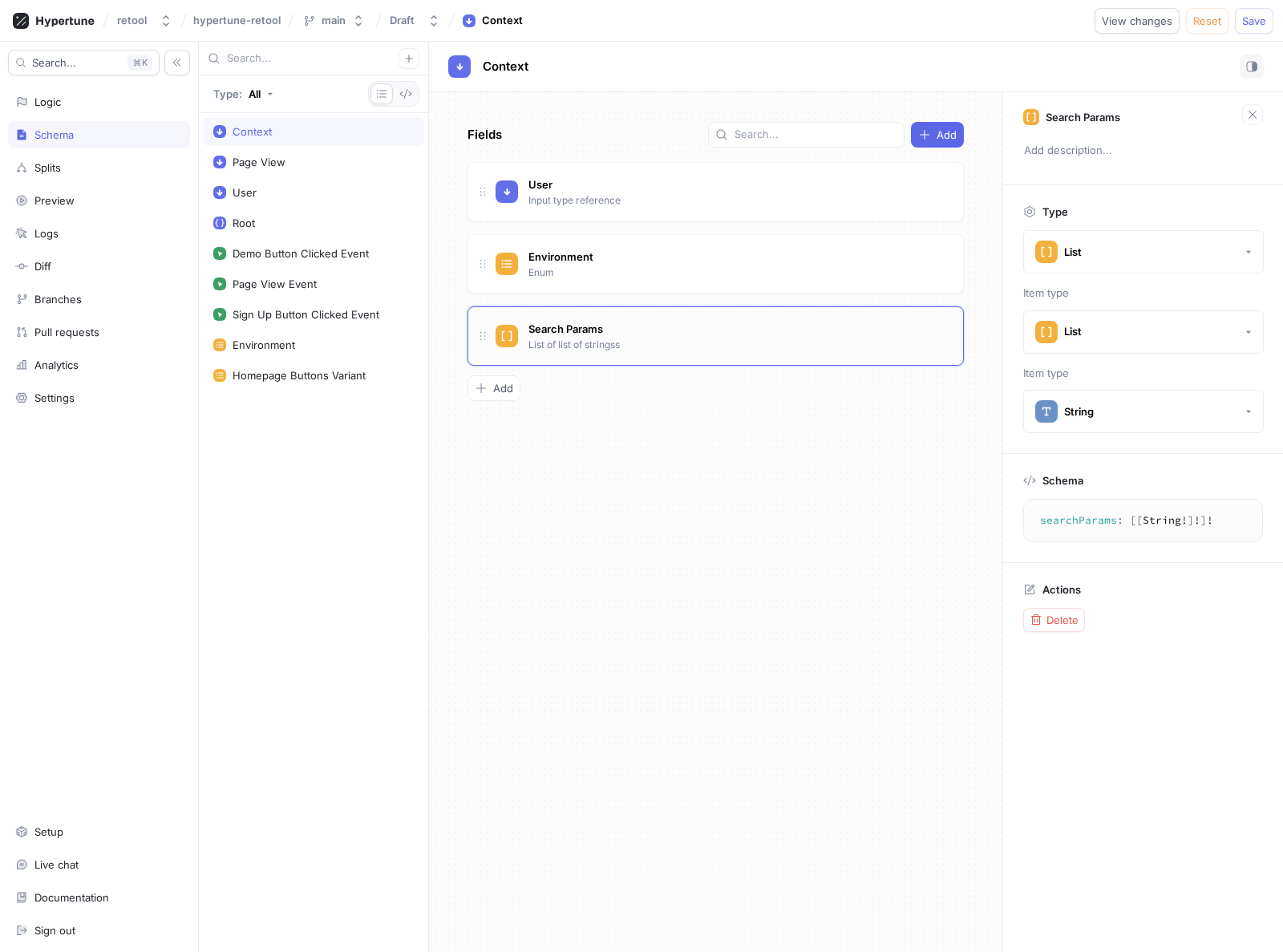
click at [633, 352] on div "Search Params List of list of stringss" at bounding box center [716, 336] width 497 height 60
click at [1212, 18] on span "Reset" at bounding box center [1207, 21] width 28 height 10
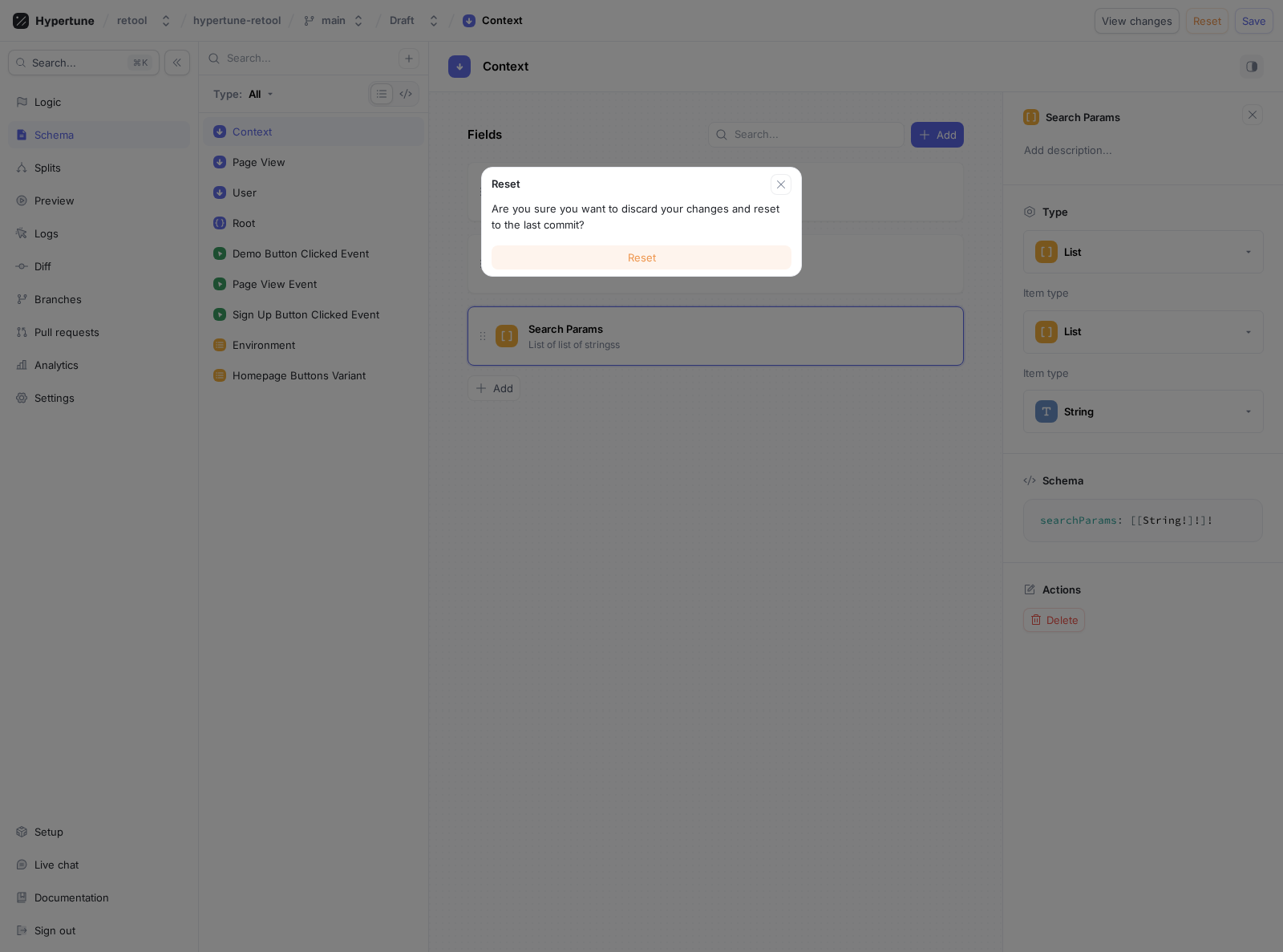
click at [670, 246] on button "Reset" at bounding box center [642, 258] width 300 height 24
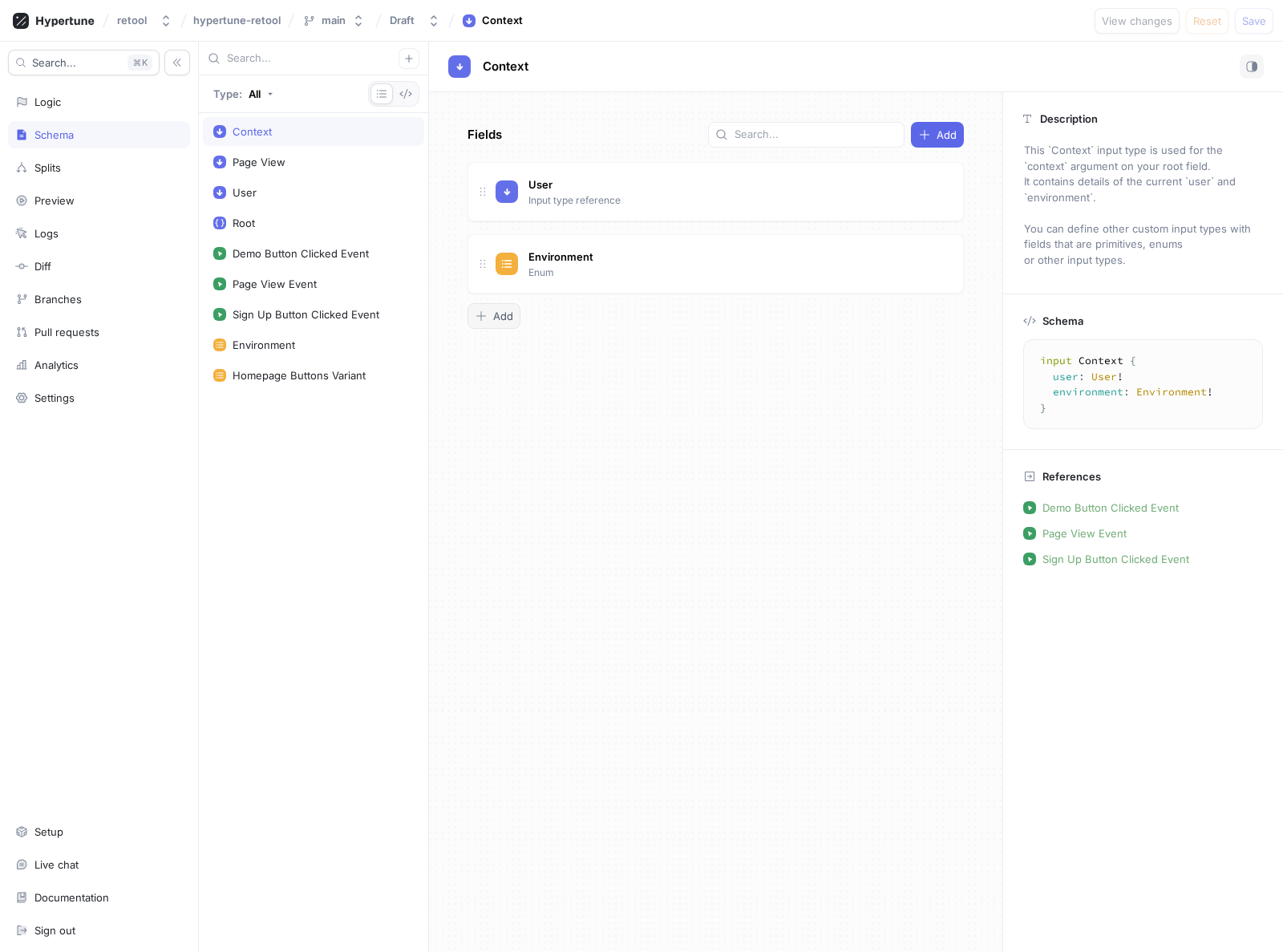
click at [485, 316] on icon "button" at bounding box center [481, 316] width 13 height 13
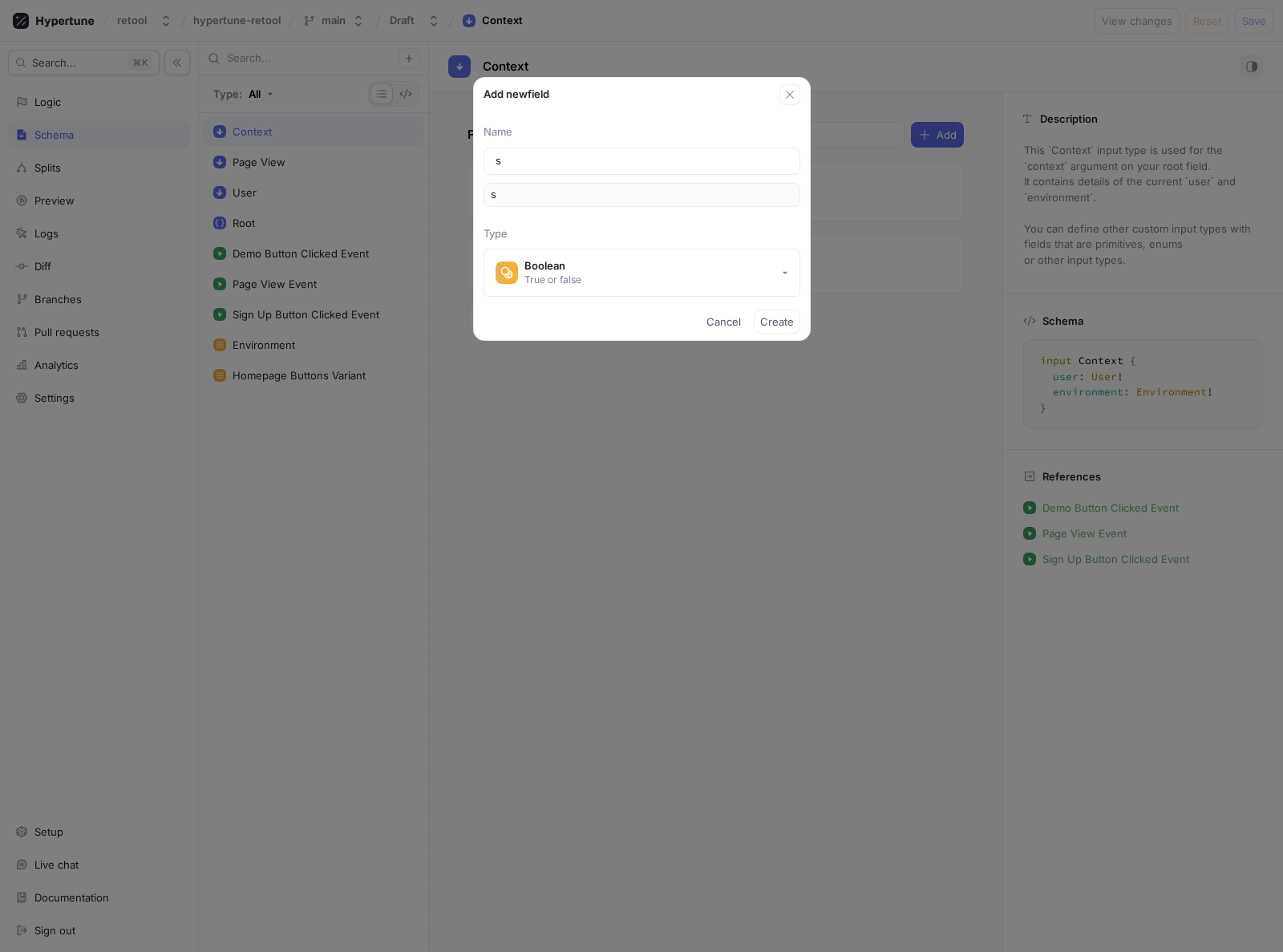
type input "se"
type input "sea"
type input "sear"
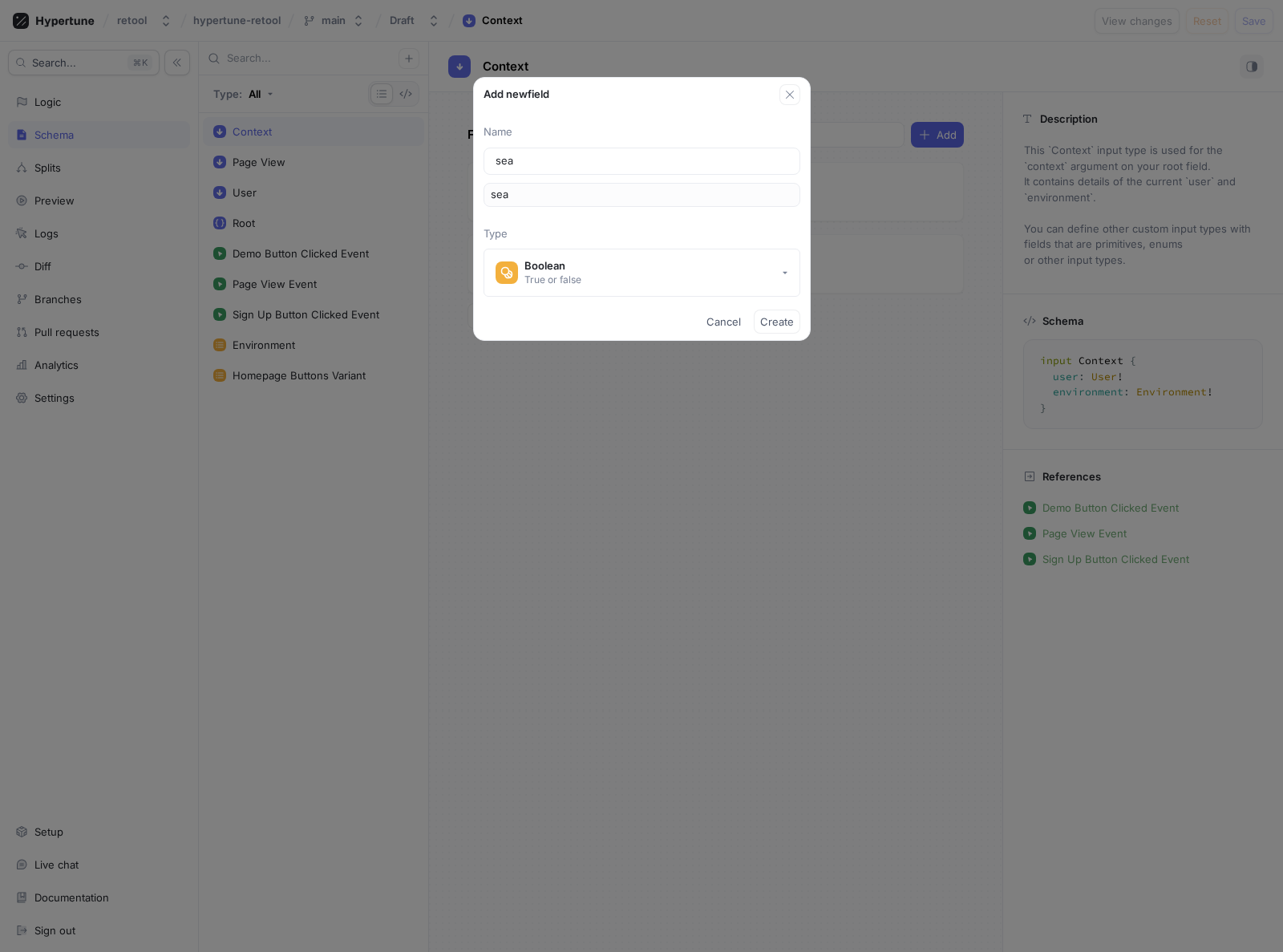
type input "sear"
type input "searc"
type input "search"
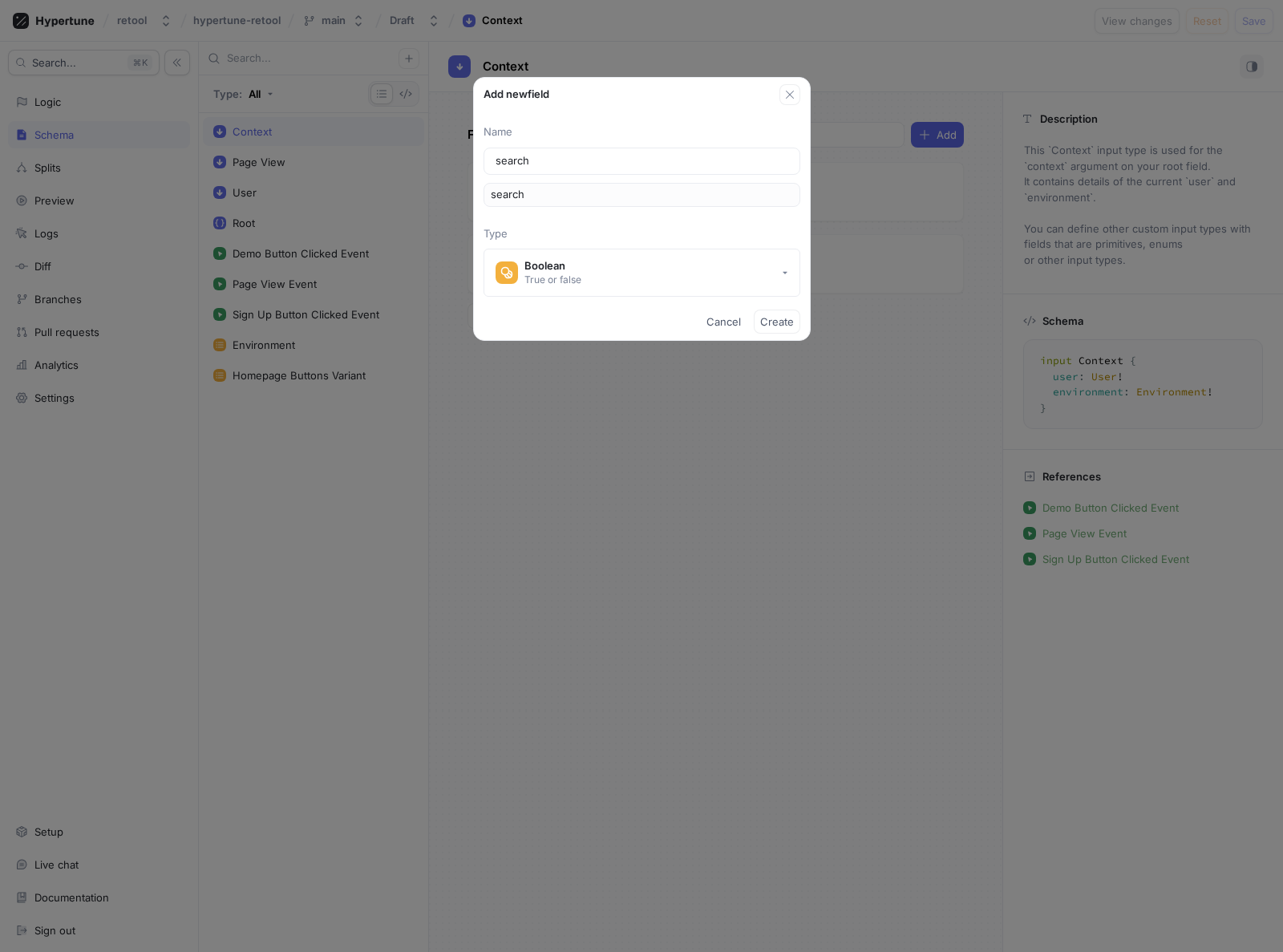
type input "searc"
type input "sear"
type input "sea"
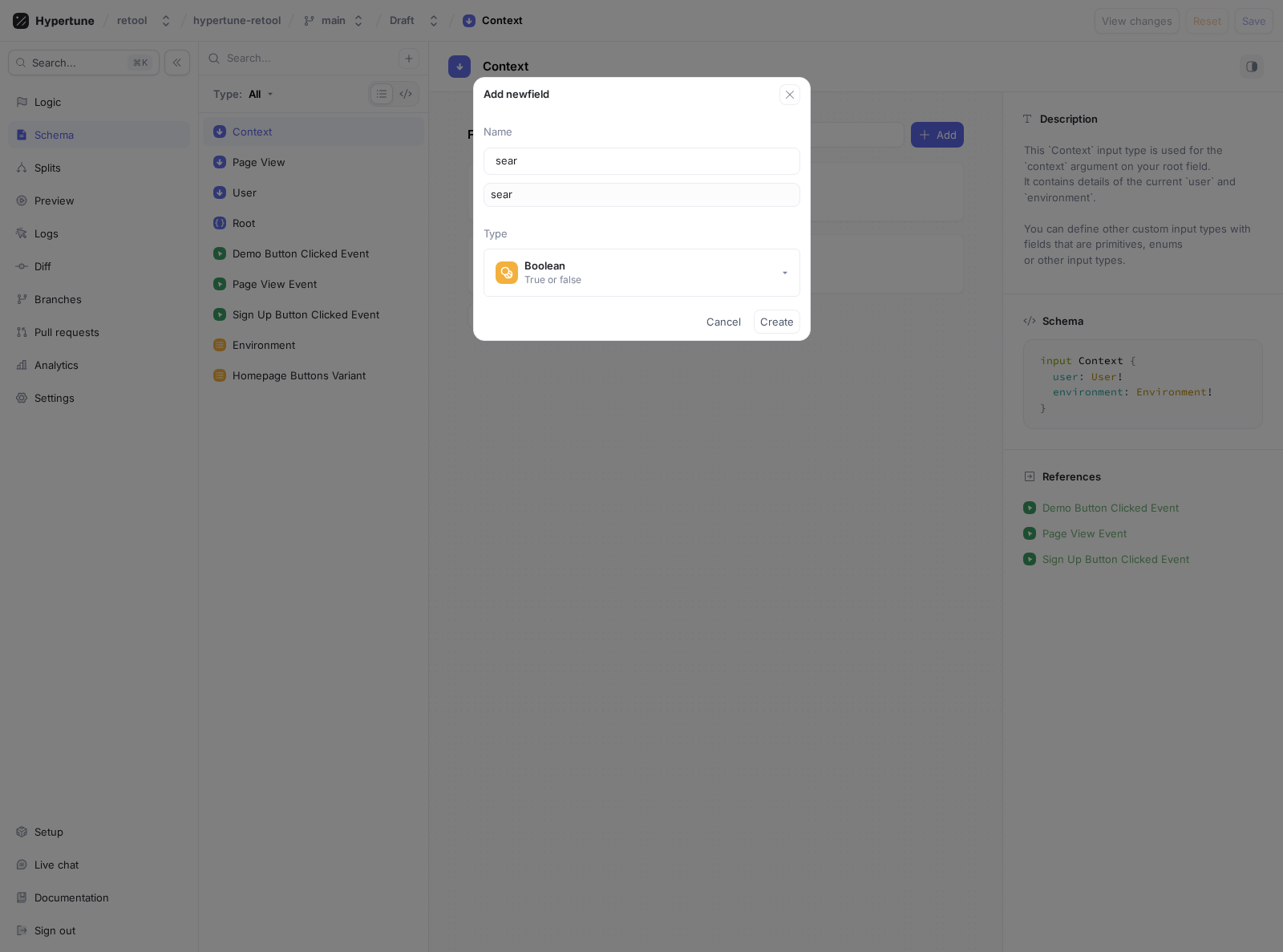
type input "sea"
type input "se"
type input "s"
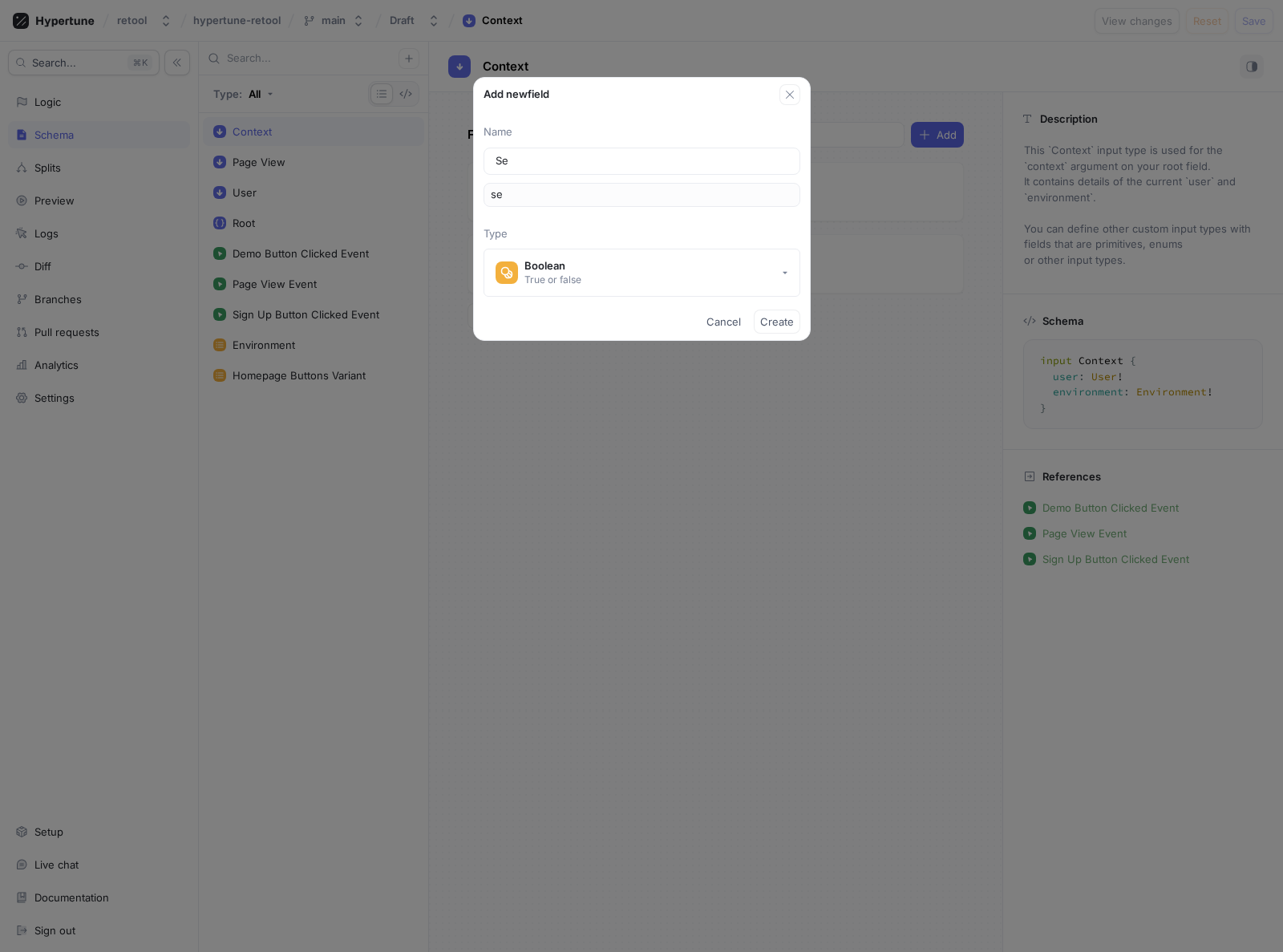
type input "Sea"
type input "sea"
type input "Sear"
type input "sear"
type input "Searc"
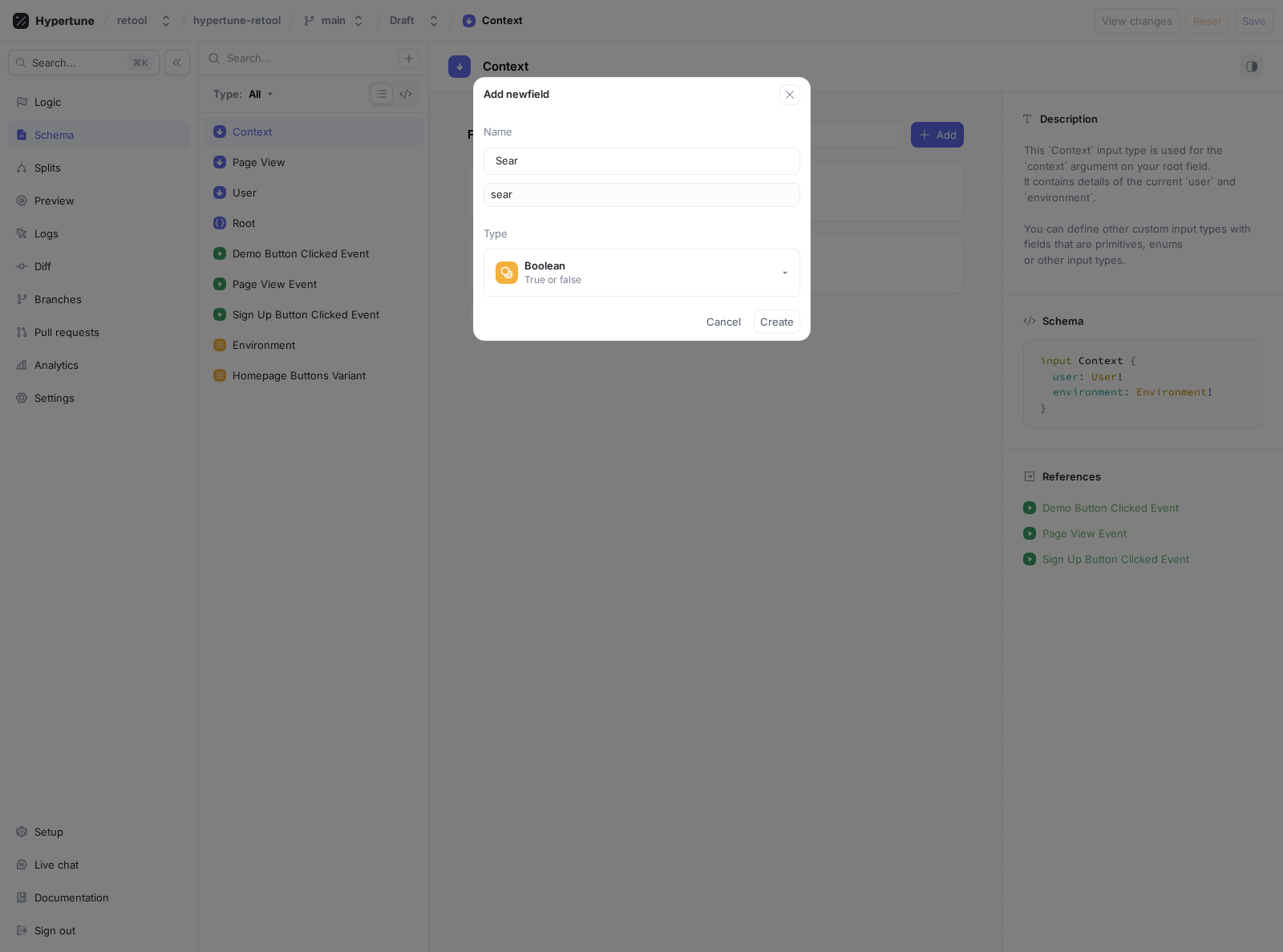
type input "searc"
type input "Search"
type input "search"
type input "Search P"
type input "searchP"
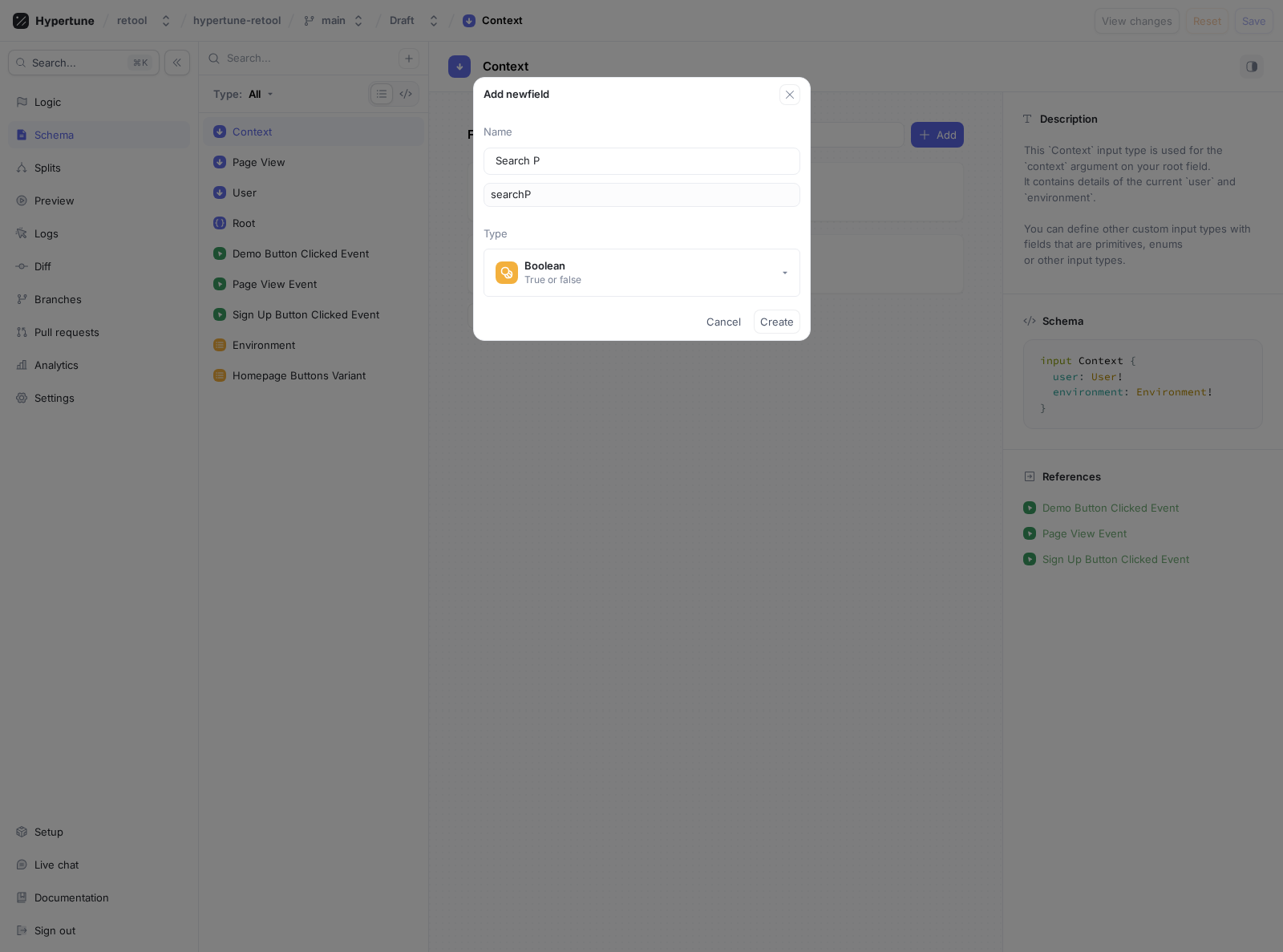
type input "Search PA"
type input "searchPA"
type input "Search PAr"
type input "searchPAr"
type input "Search PAra"
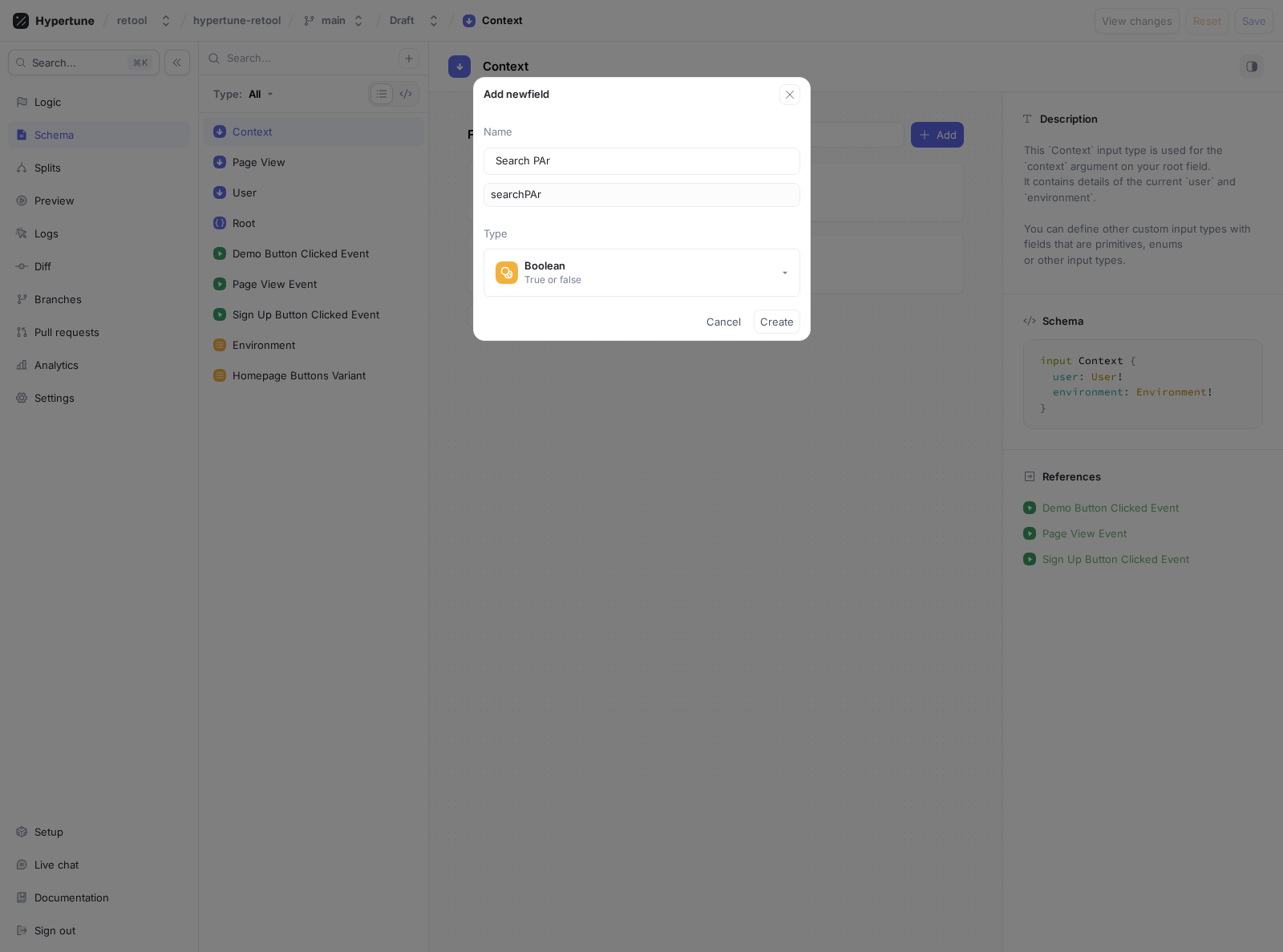
type input "searchPAra"
type input "Search PAram"
type input "searchPAram"
type input "Search PArams"
type input "searchPArams"
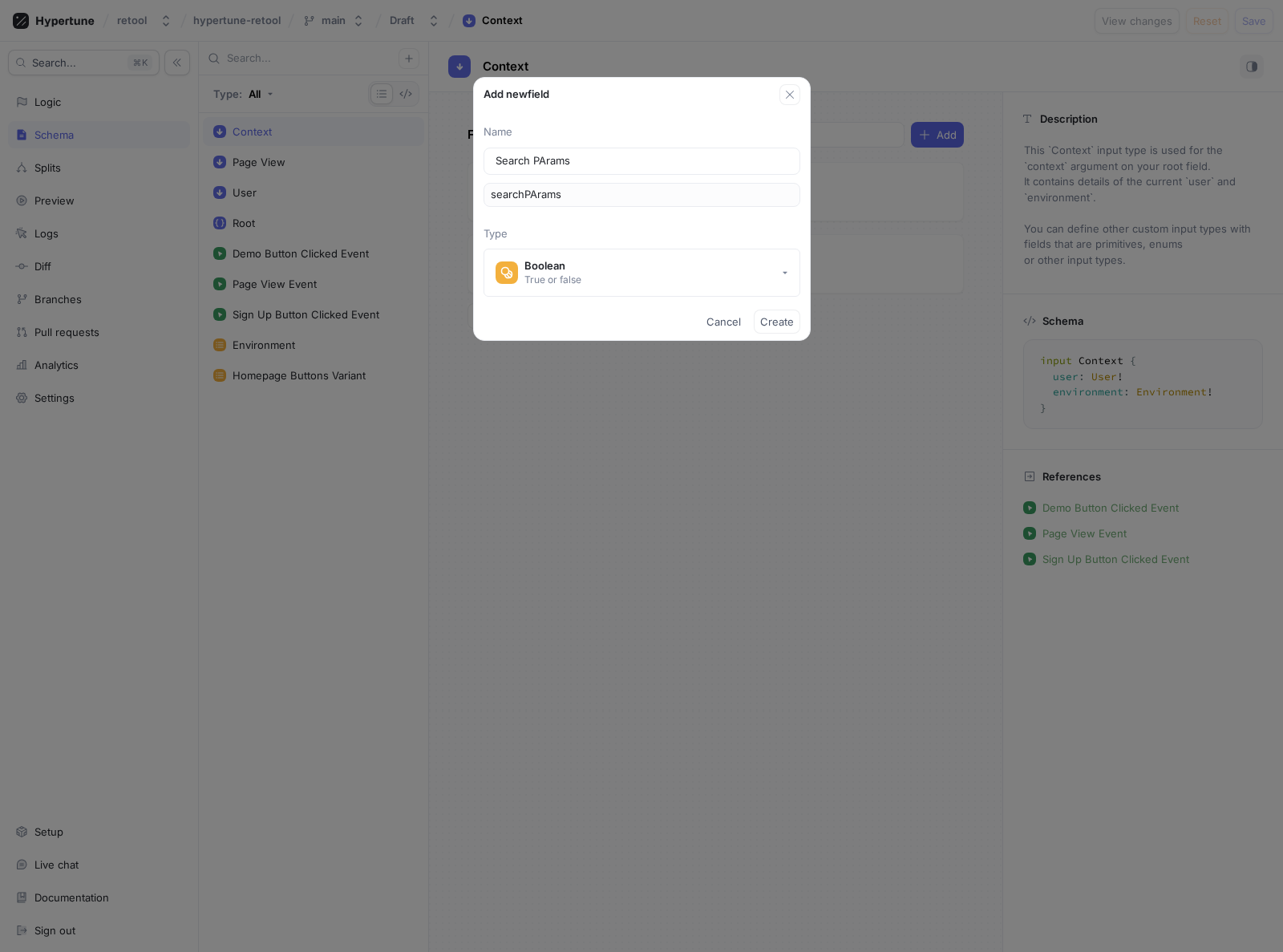
type input "Search PAram"
type input "searchPAram"
type input "Search PAra"
type input "searchPAra"
type input "Search PAr"
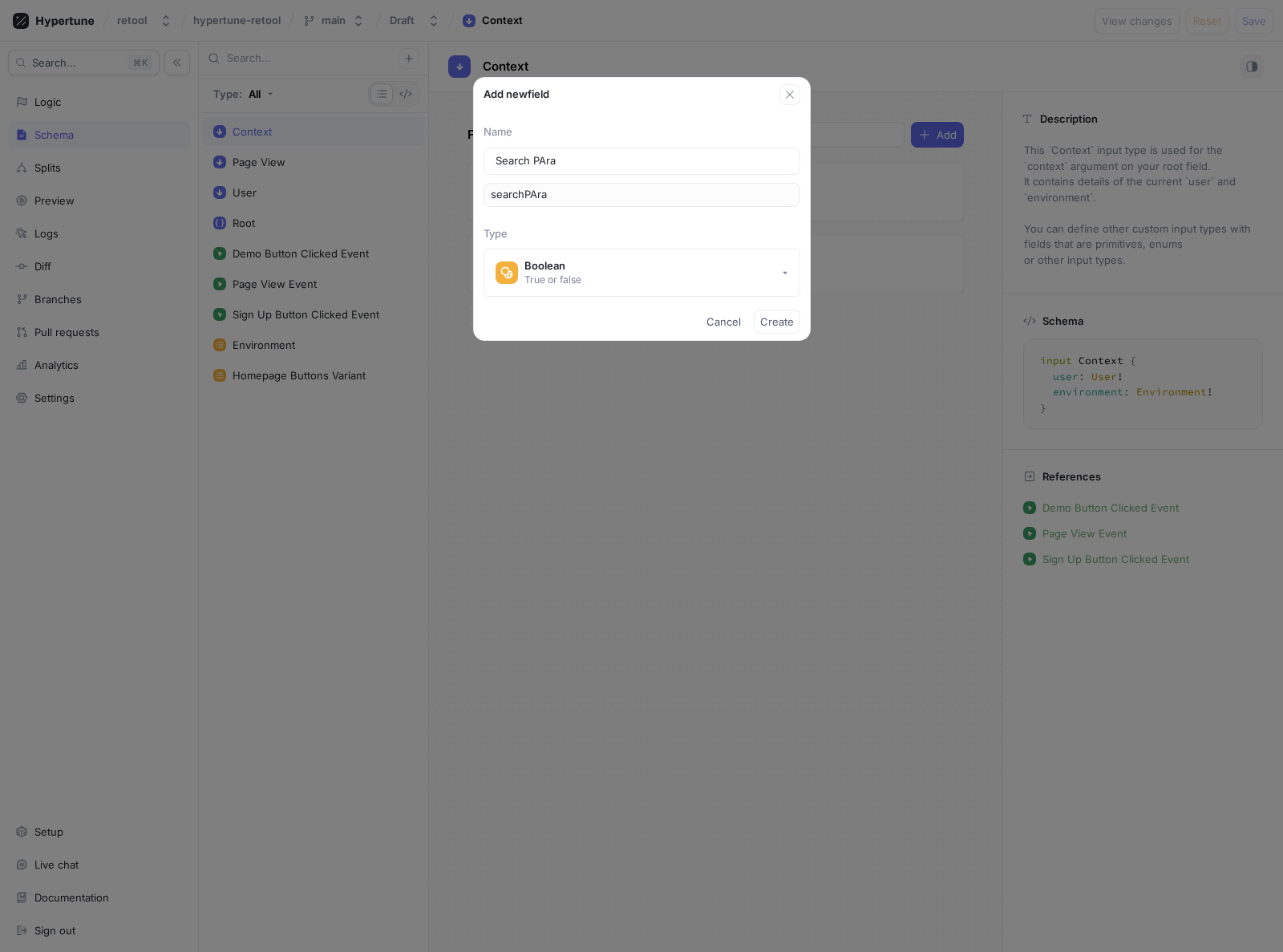
type input "searchPAr"
type input "Search PA"
type input "searchPA"
type input "Search P"
type input "searchP"
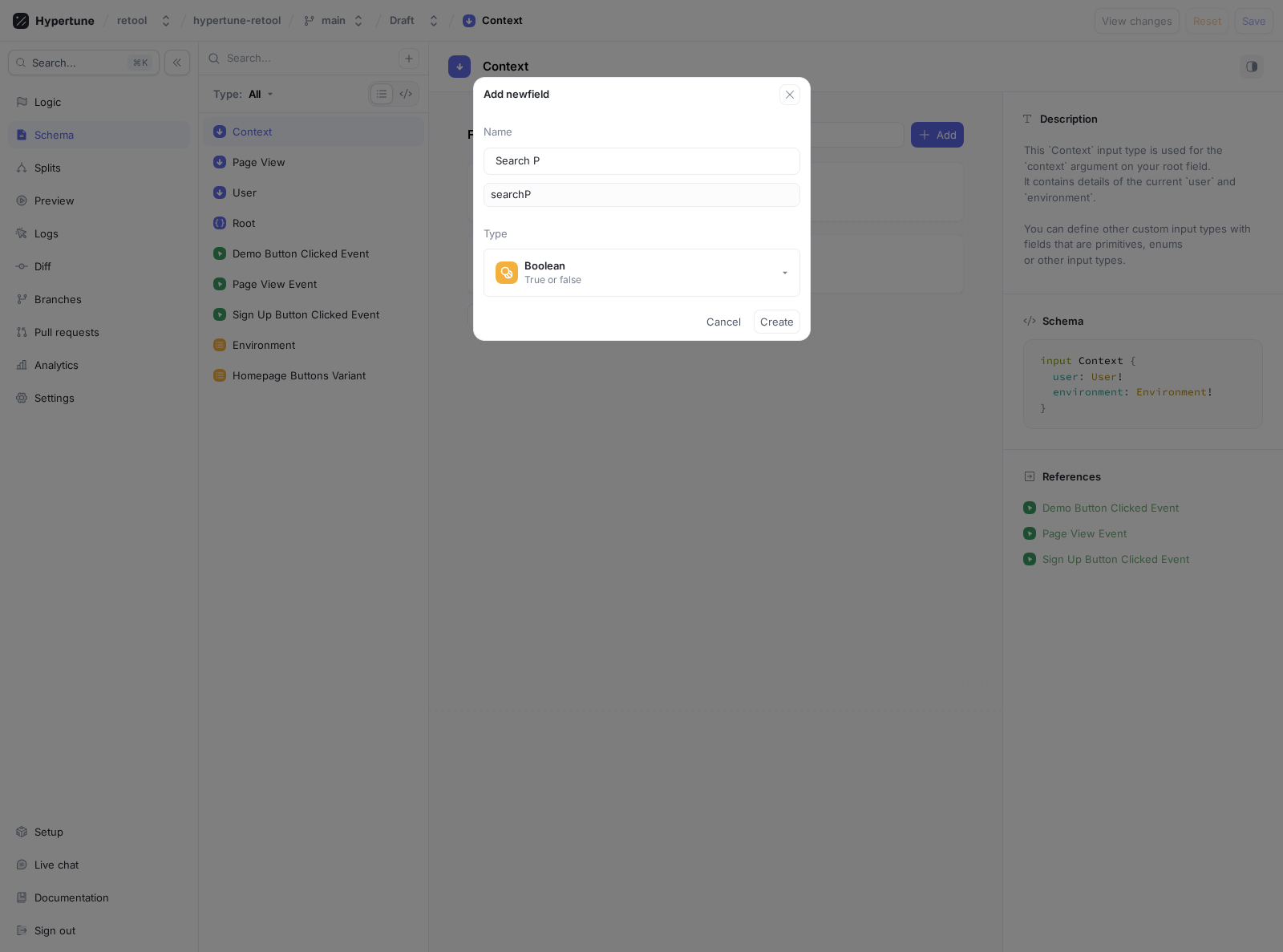
type input "Search Pa"
type input "searchPa"
type input "Search Par"
type input "searchPar"
type input "Search Para"
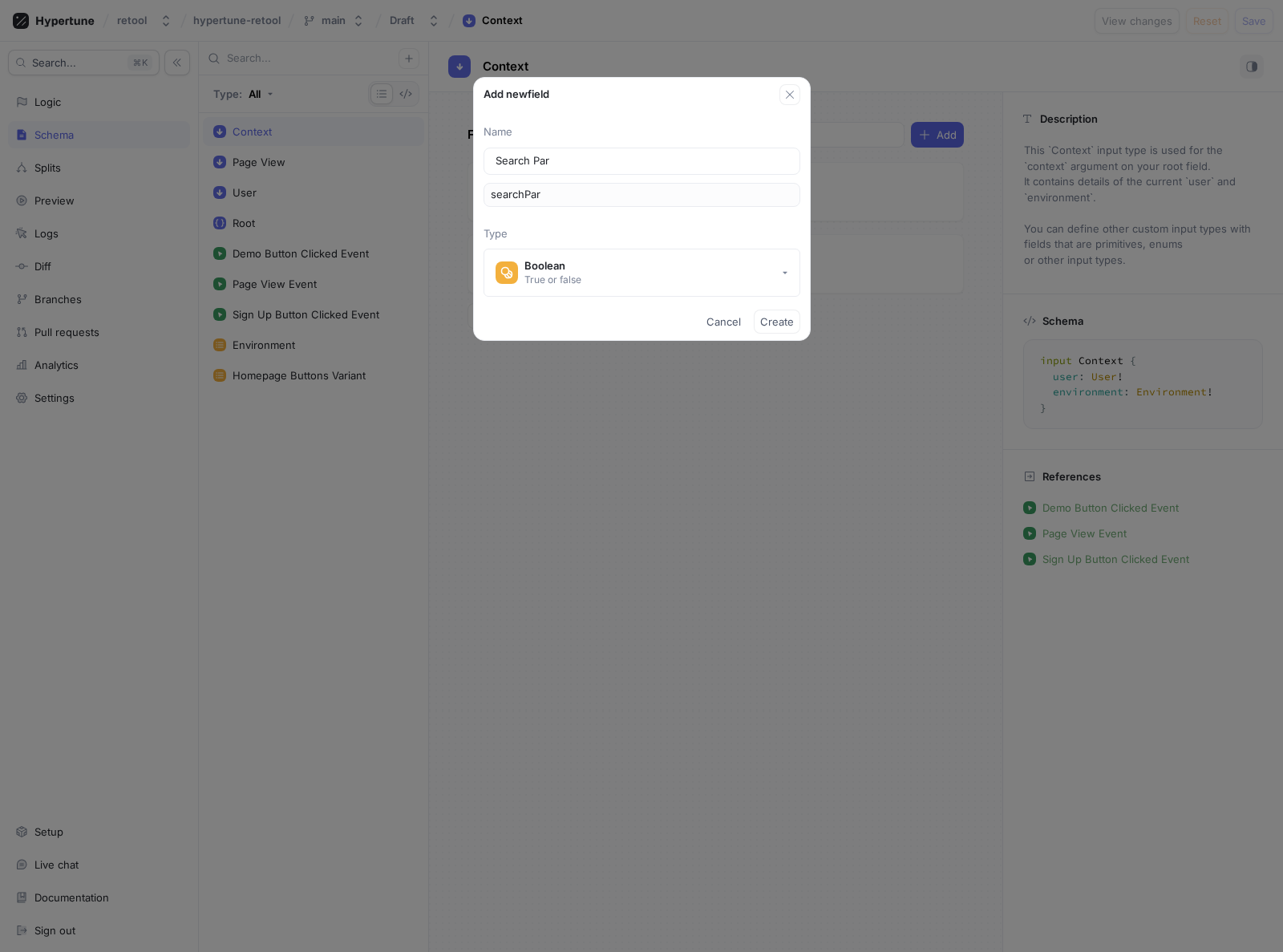
type input "searchPara"
type input "Search Param"
type input "searchParam"
type input "Search Params"
type input "searchParams"
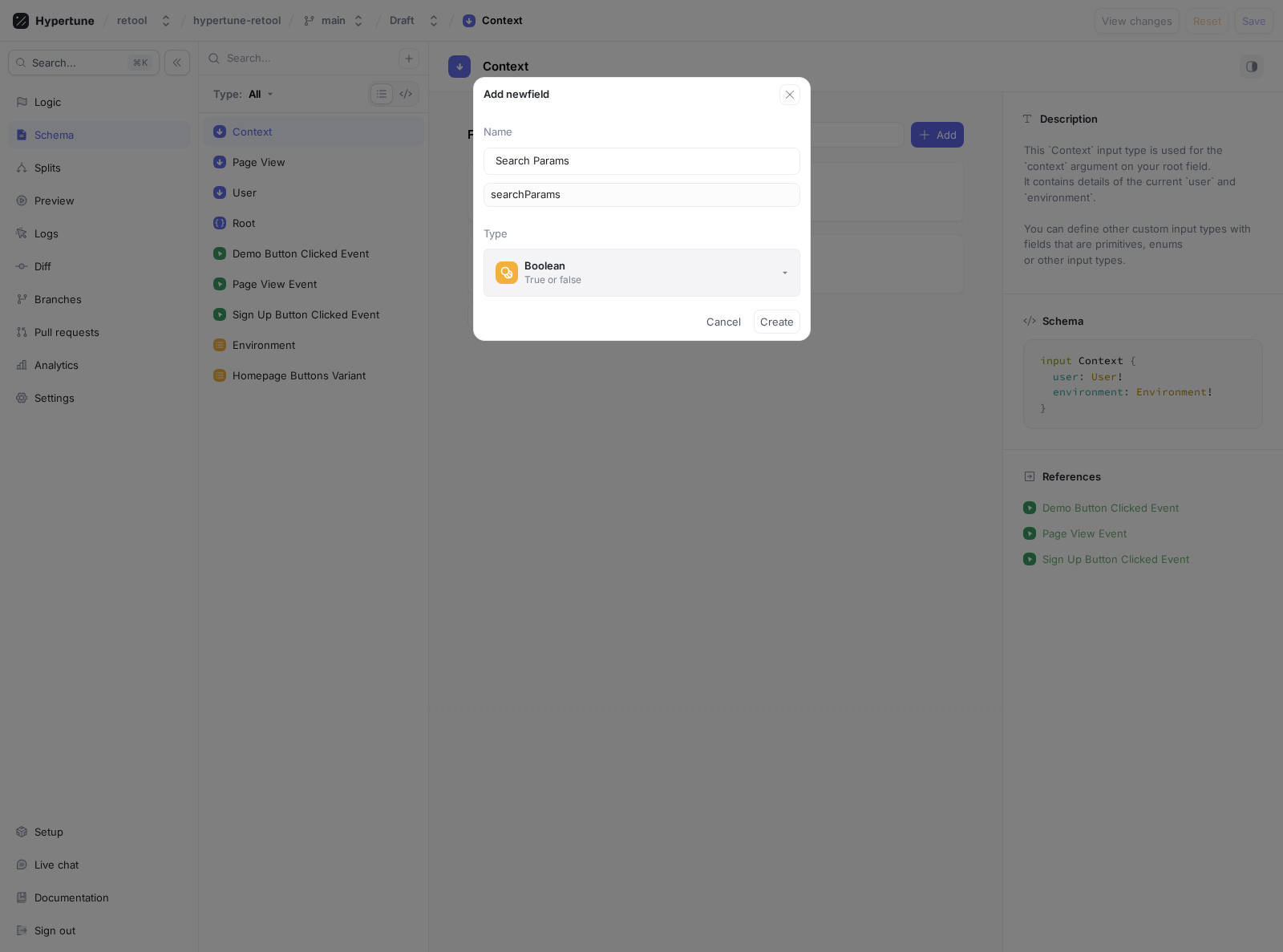
click at [577, 289] on button "Boolean True or false" at bounding box center [642, 273] width 317 height 48
type input "Search Params"
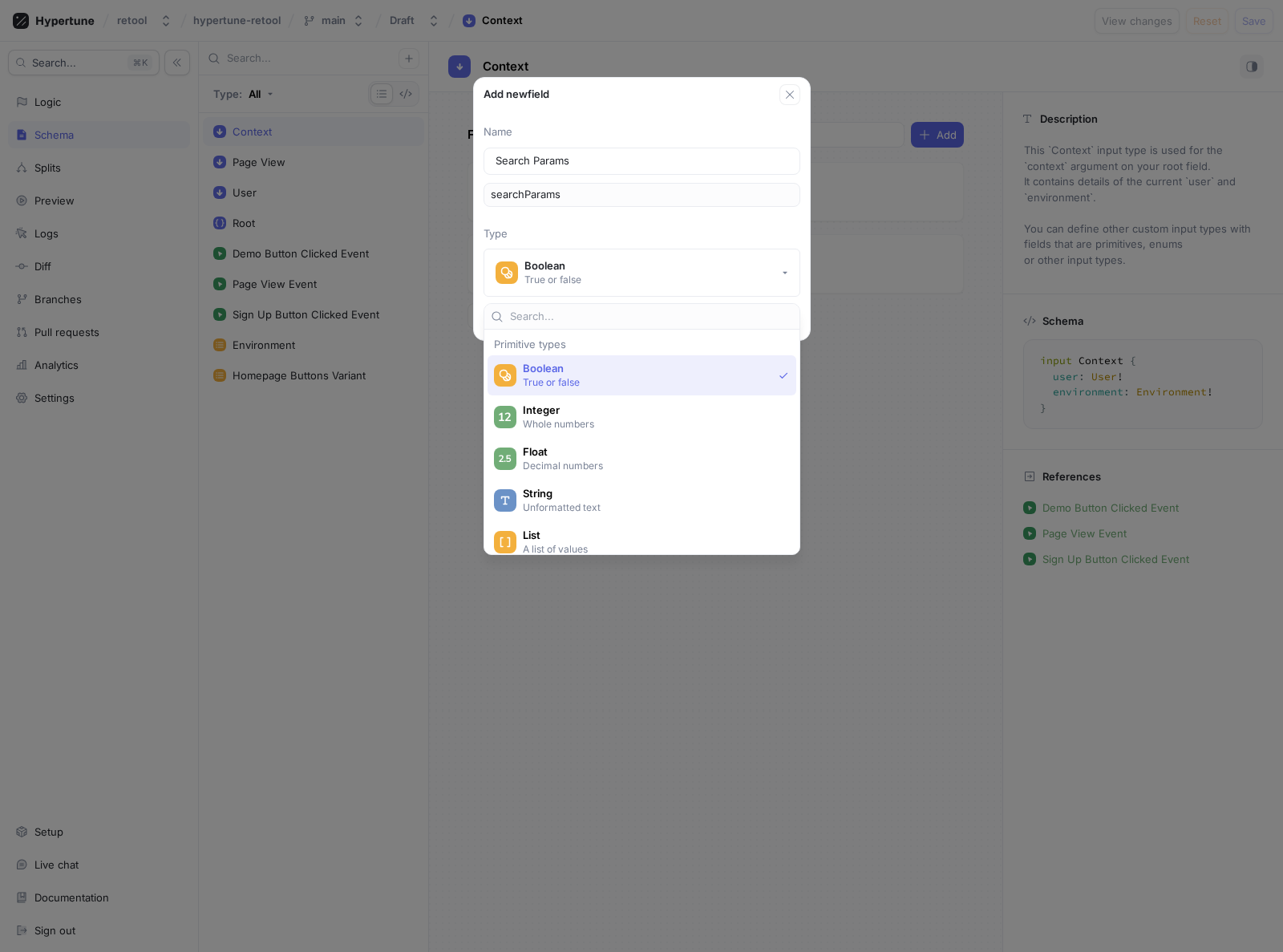
click at [577, 501] on p "Unformatted text" at bounding box center [651, 507] width 257 height 14
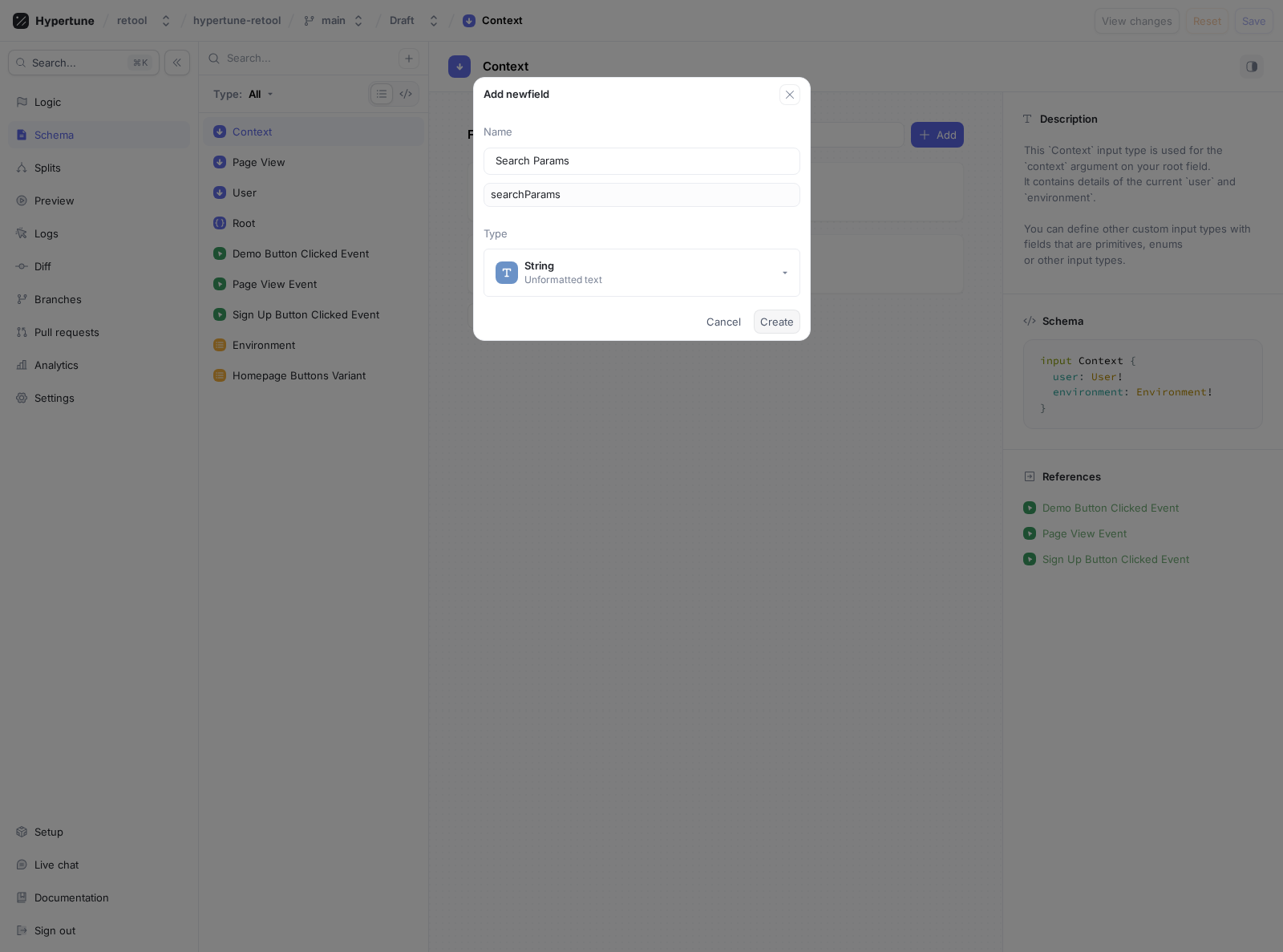
click at [772, 324] on span "Create" at bounding box center [778, 322] width 34 height 10
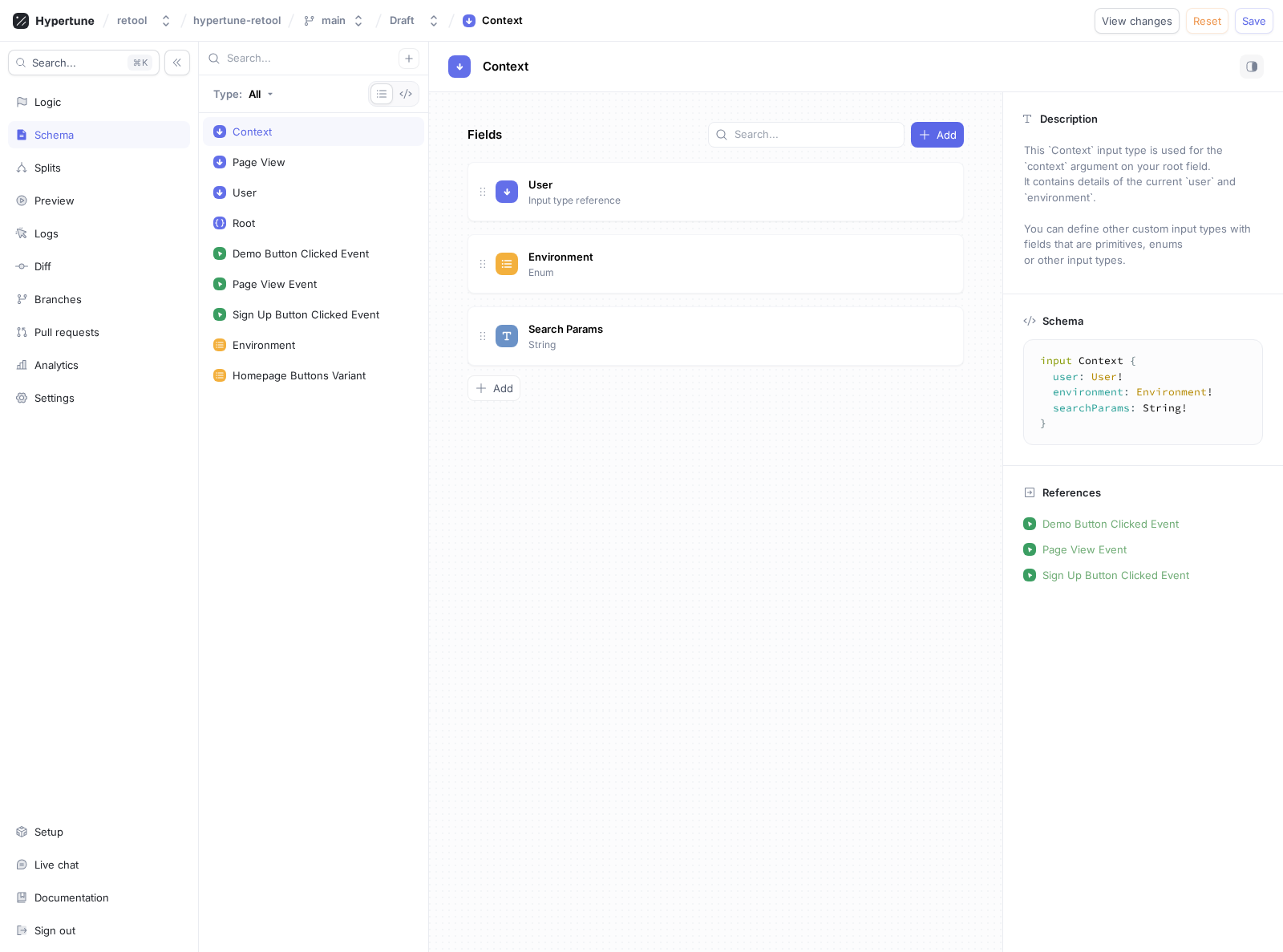
click at [646, 494] on div "Fields Add User Input type reference Go to type Environment Enum Go to type Sea…" at bounding box center [716, 522] width 573 height 859
click at [1254, 12] on button "Save" at bounding box center [1254, 21] width 39 height 26
click at [660, 623] on div "Fields Add User Input type reference Go to type Environment Enum Go to type Sea…" at bounding box center [716, 522] width 573 height 859
click at [778, 692] on div "Fields Add User Input type reference Go to type Environment Enum Go to type Sea…" at bounding box center [716, 522] width 573 height 859
click at [424, 16] on button "Draft" at bounding box center [415, 20] width 64 height 27
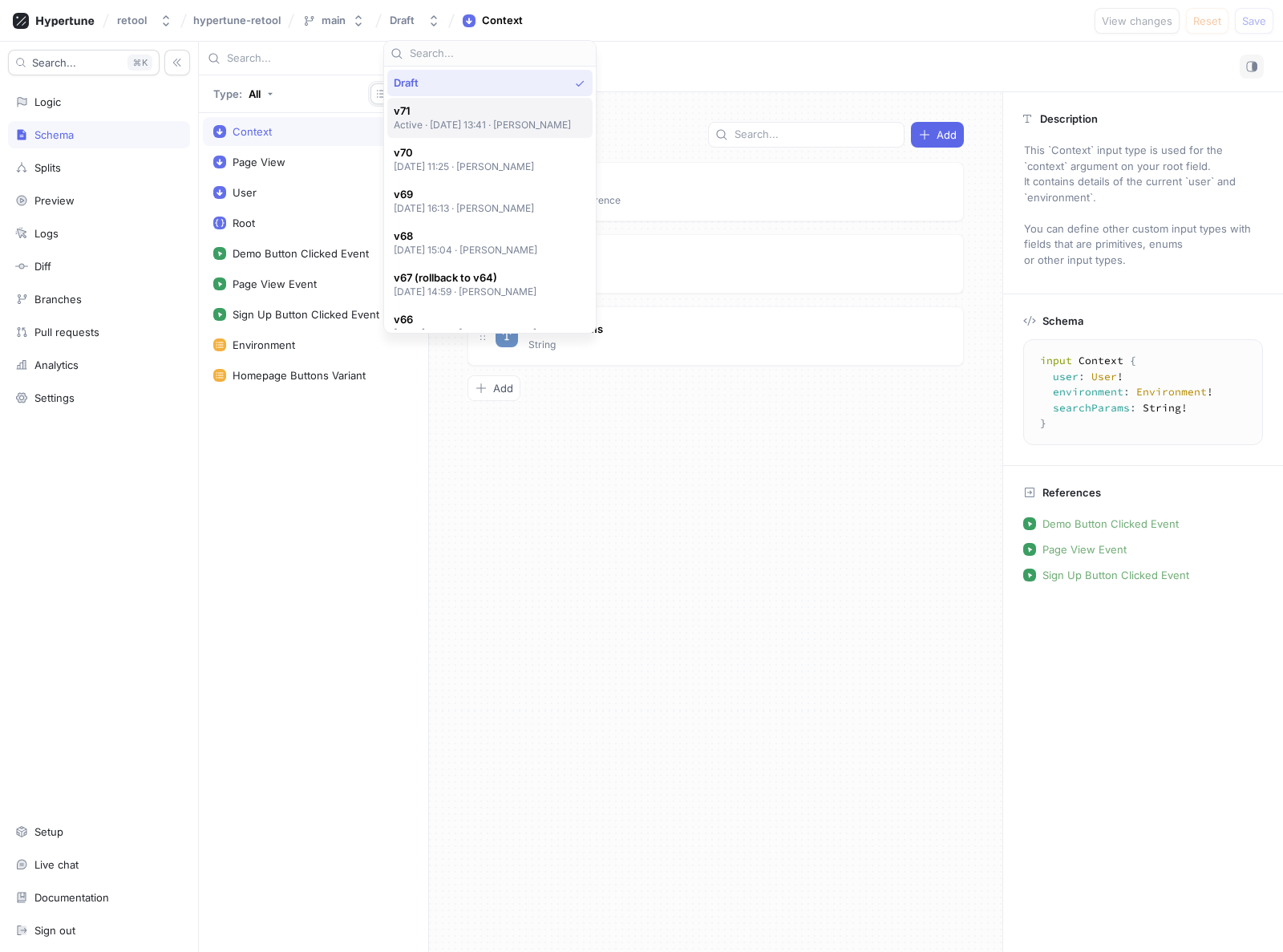
click at [444, 122] on p "Active ‧ [DATE] 13:41 ‧ [PERSON_NAME]" at bounding box center [482, 124] width 178 height 14
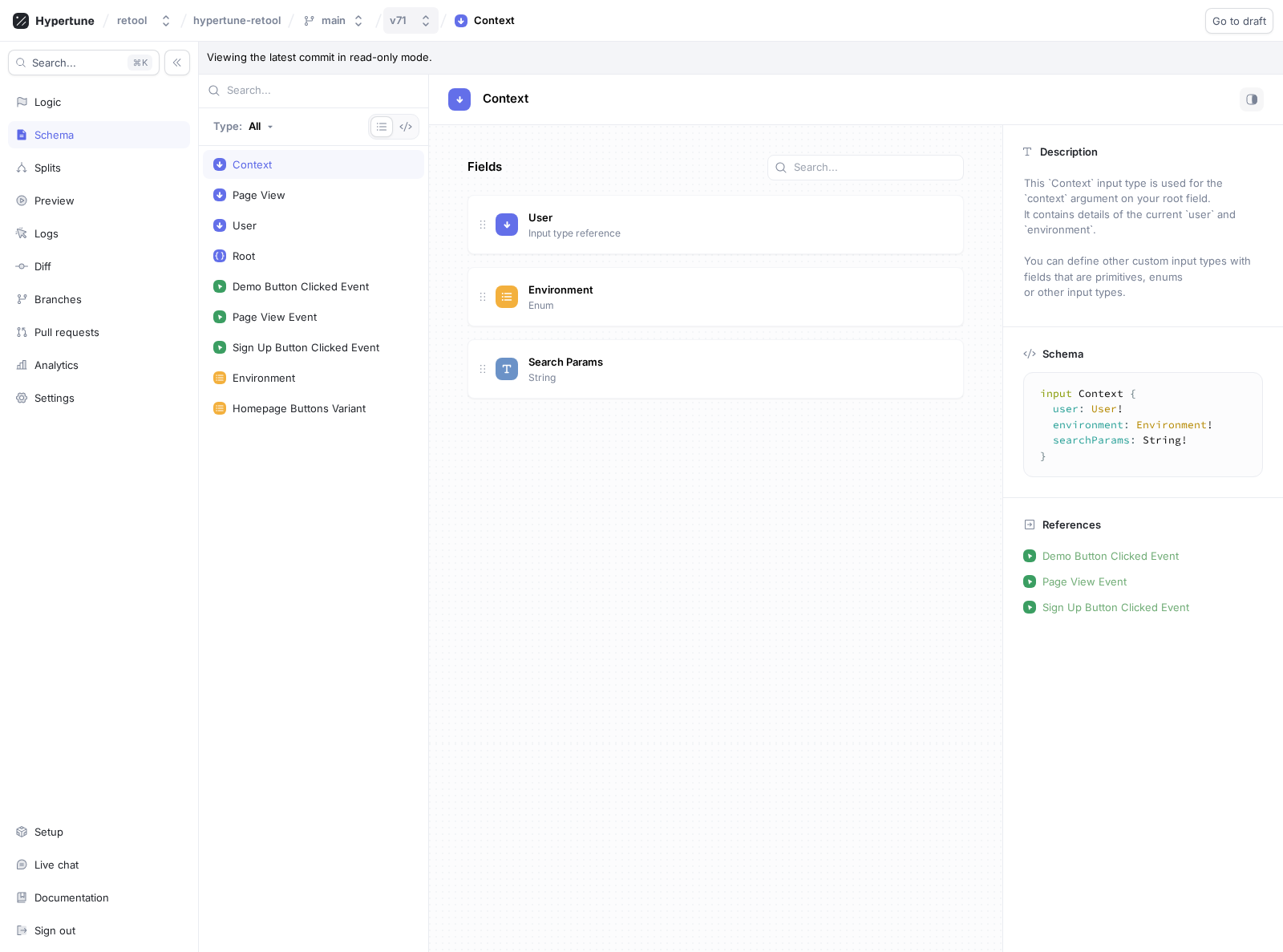
click at [415, 25] on button "v71" at bounding box center [410, 20] width 56 height 27
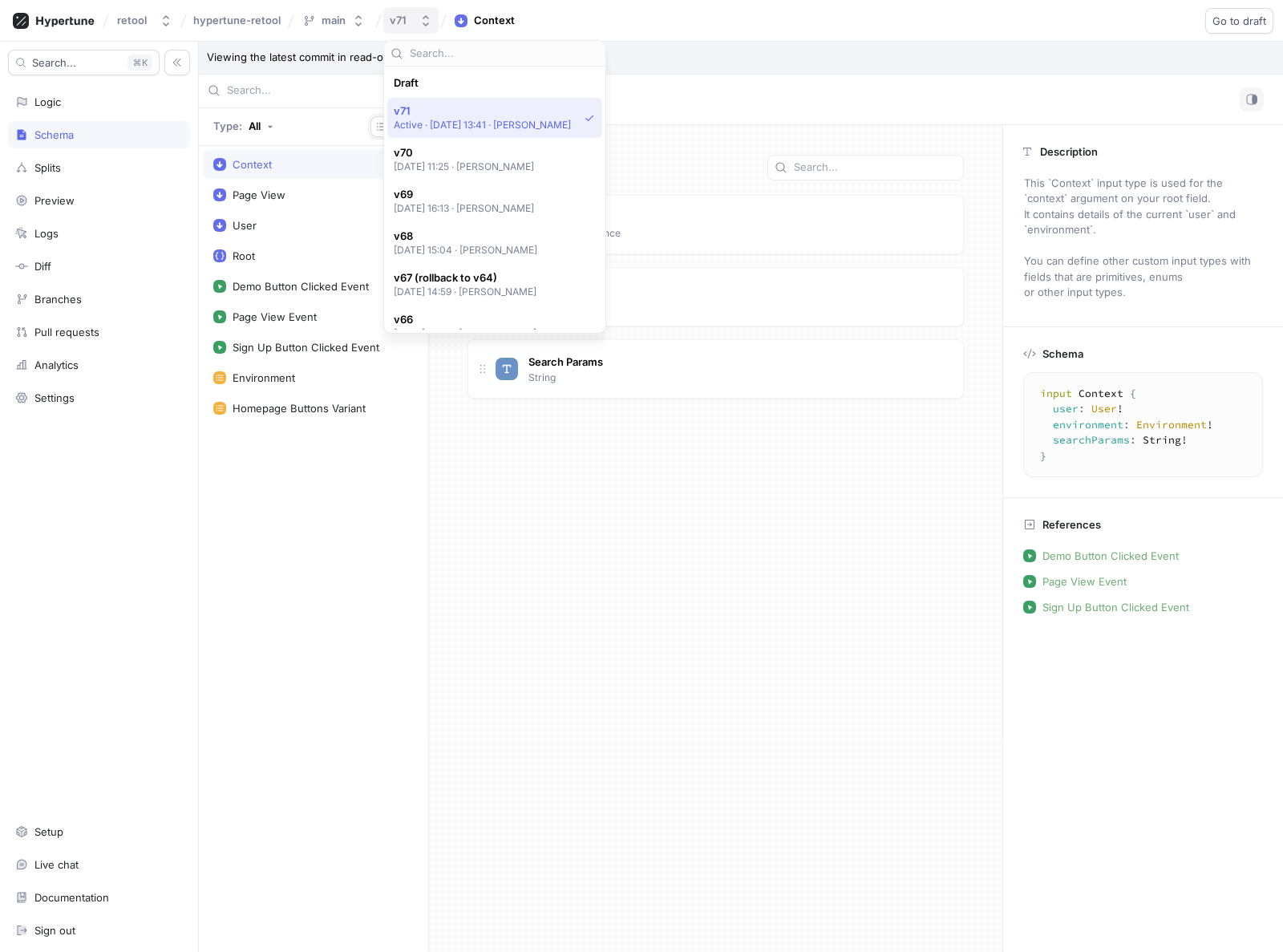
scroll to position [28, 0]
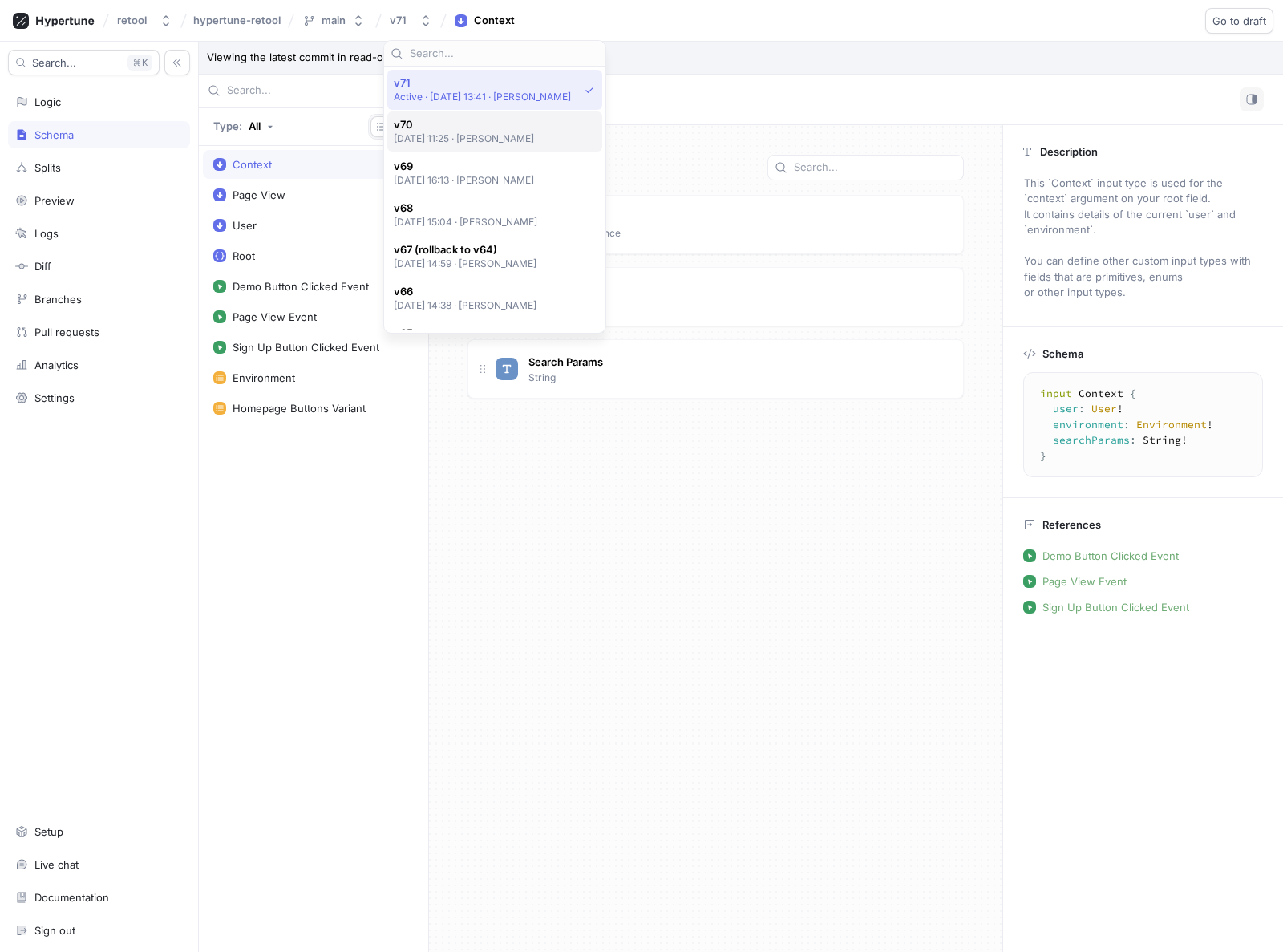
click at [438, 134] on p "[DATE] 11:25 ‧ [PERSON_NAME]" at bounding box center [464, 138] width 141 height 14
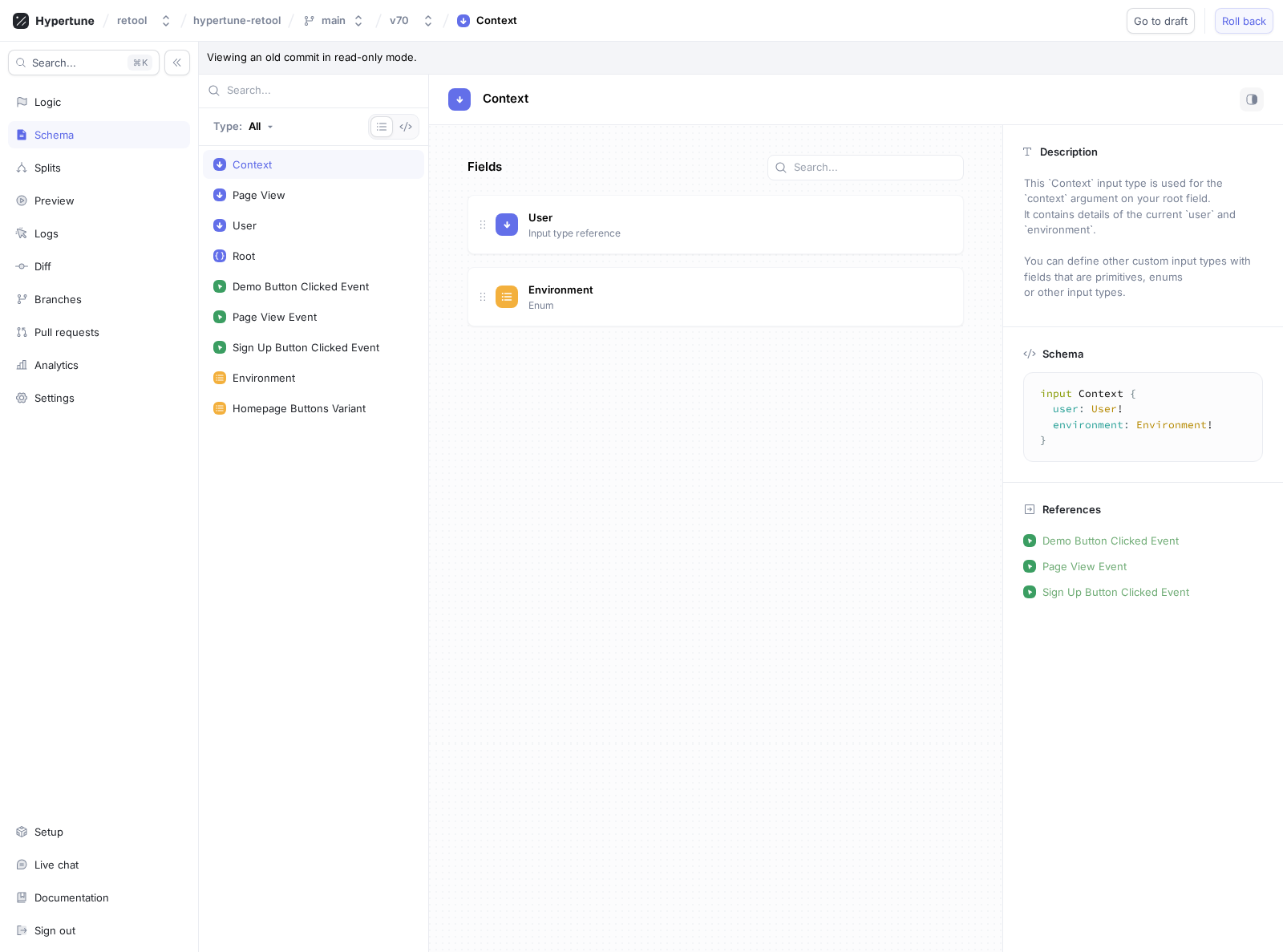
click at [1239, 17] on span "Roll back" at bounding box center [1244, 21] width 44 height 10
